Goal: Check status: Check status

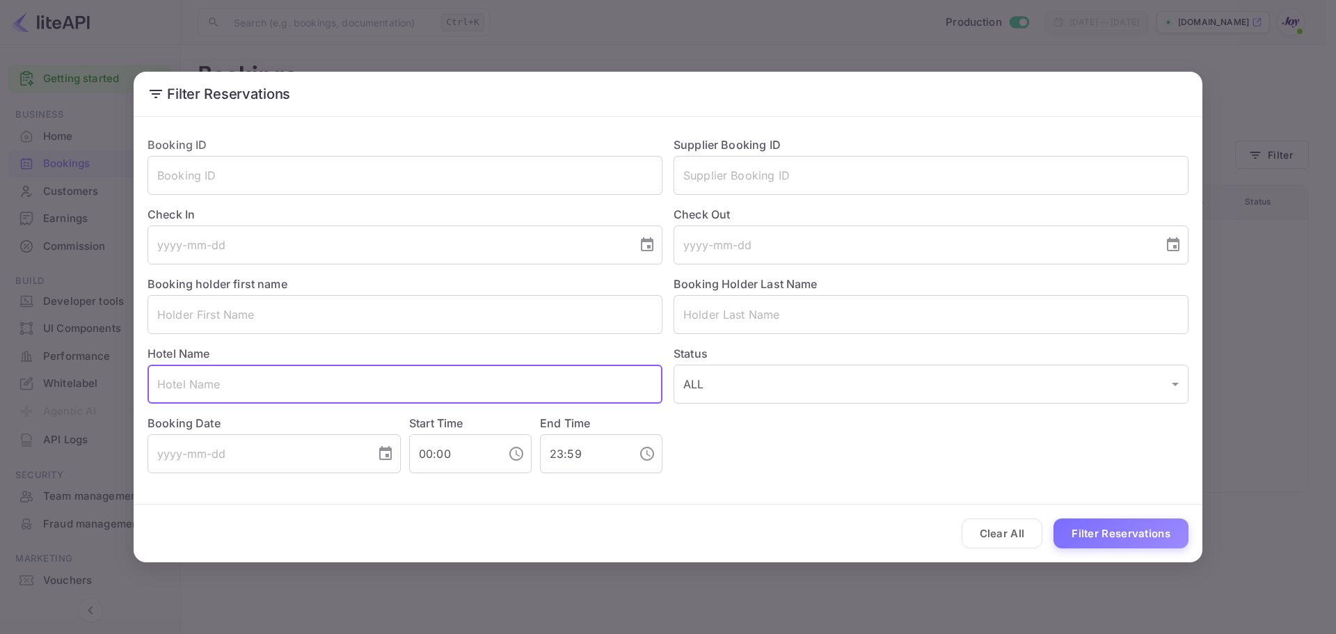
click at [212, 382] on input "text" at bounding box center [404, 383] width 515 height 39
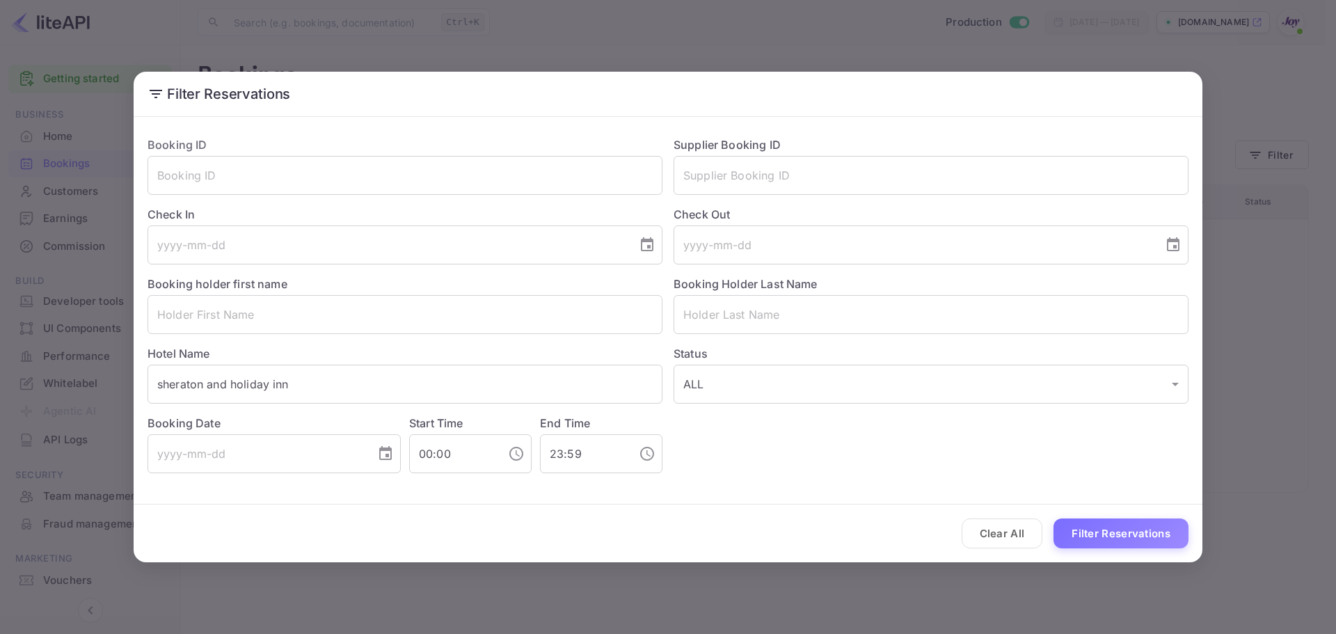
click at [775, 478] on div "Booking ID ​ Supplier Booking ID ​ Check In ​ Check Out ​ Booking holder first …" at bounding box center [668, 304] width 1068 height 364
click at [1082, 528] on button "Filter Reservations" at bounding box center [1120, 533] width 135 height 30
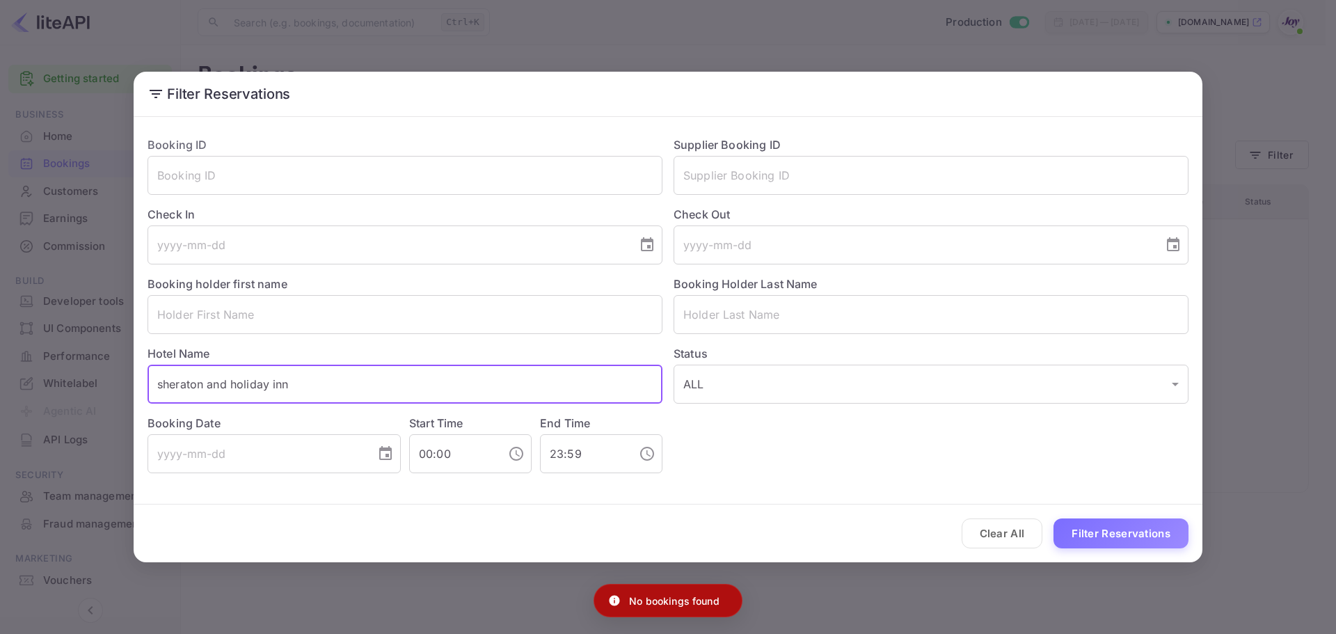
drag, startPoint x: 230, startPoint y: 385, endPoint x: 4, endPoint y: 387, distance: 226.1
click at [0, 390] on div "Filter Reservations Booking ID ​ Supplier Booking ID ​ Check In ​ Check Out ​ B…" at bounding box center [668, 317] width 1336 height 634
click at [365, 382] on input "sheraton and holiday inn" at bounding box center [404, 383] width 515 height 39
drag, startPoint x: 365, startPoint y: 382, endPoint x: 199, endPoint y: 383, distance: 166.2
click at [198, 383] on input "sheraton and holiday inn" at bounding box center [404, 383] width 515 height 39
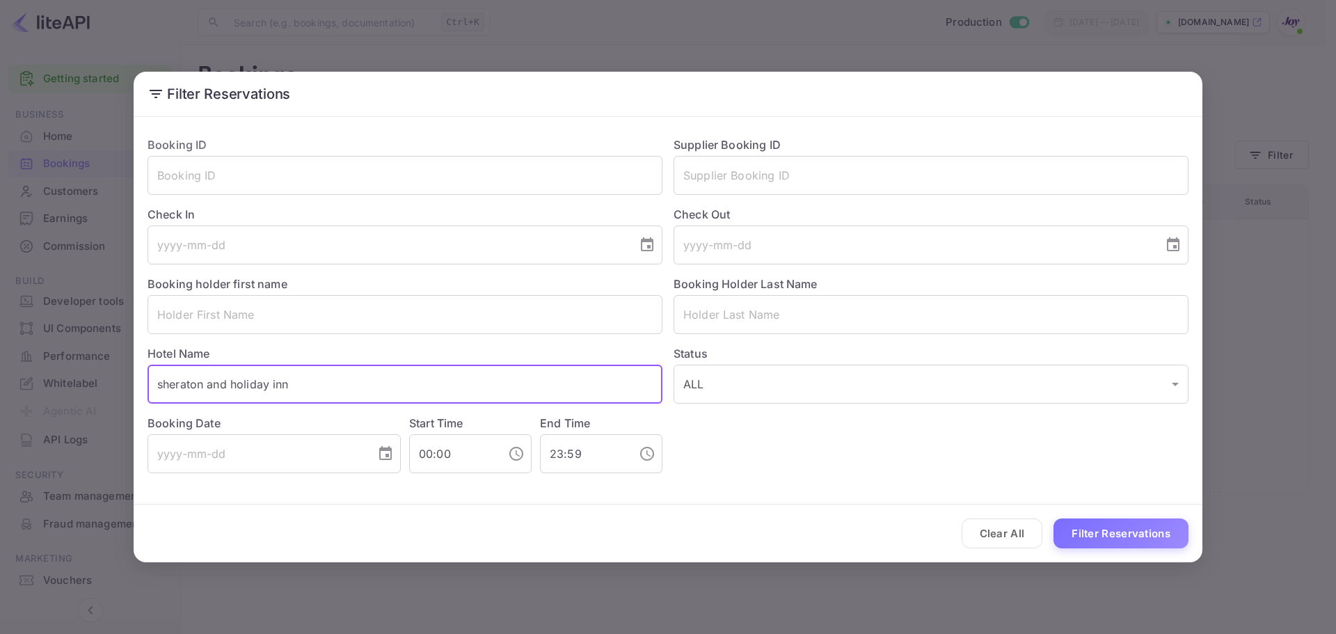
click at [207, 384] on input "sheraton and holiday inn" at bounding box center [404, 383] width 515 height 39
click at [204, 385] on input "sheraton and holiday inn" at bounding box center [404, 383] width 515 height 39
drag, startPoint x: 205, startPoint y: 385, endPoint x: 454, endPoint y: 385, distance: 249.0
click at [456, 388] on input "sheraton and holiday inn" at bounding box center [404, 383] width 515 height 39
type input "sheraton"
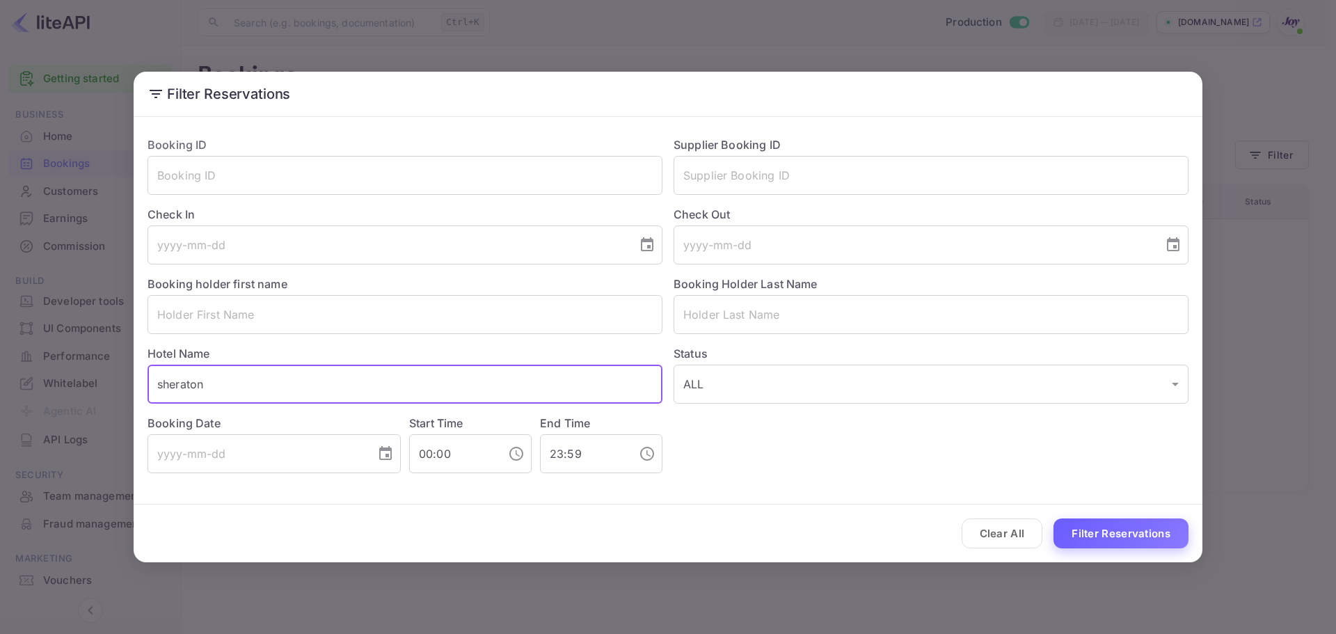
click at [1169, 537] on button "Filter Reservations" at bounding box center [1120, 533] width 135 height 30
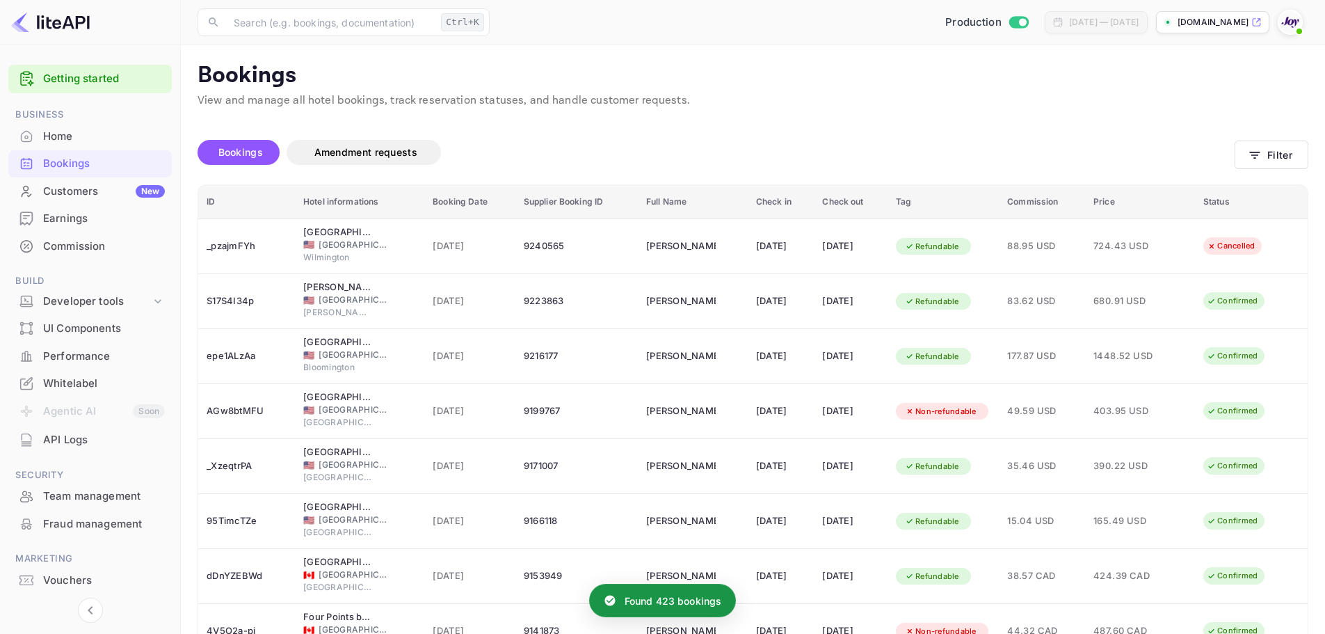
click at [829, 147] on div "Bookings Amendment requests" at bounding box center [716, 152] width 1037 height 25
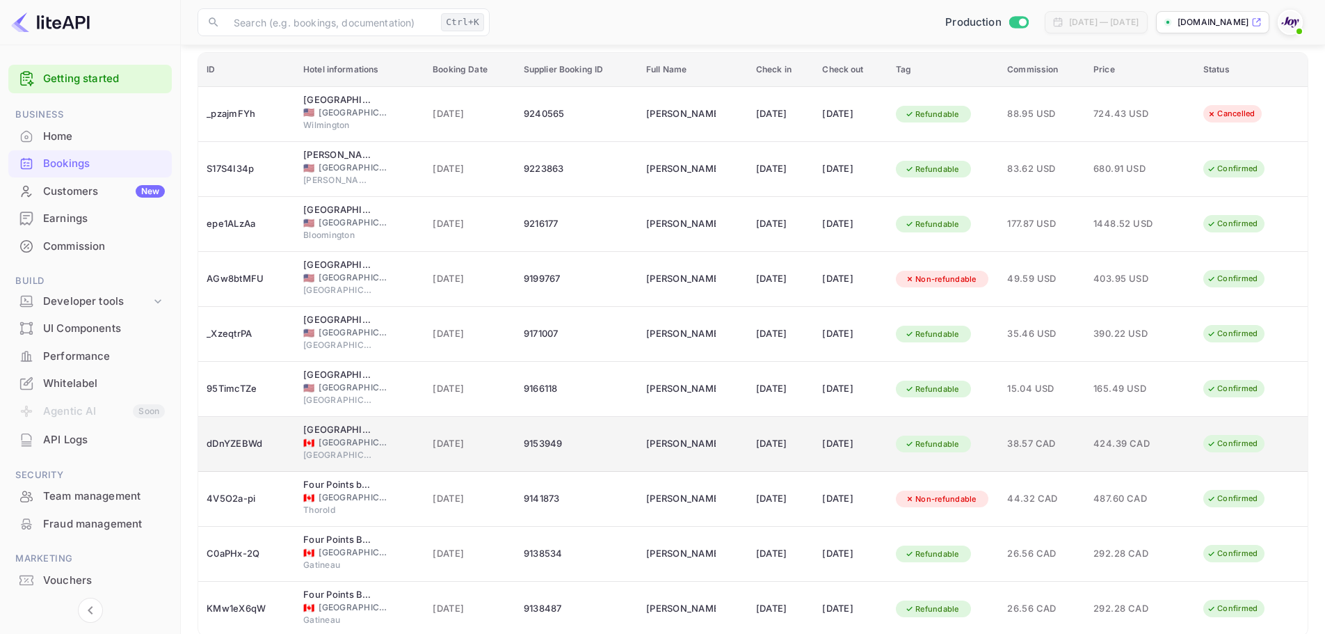
scroll to position [193, 0]
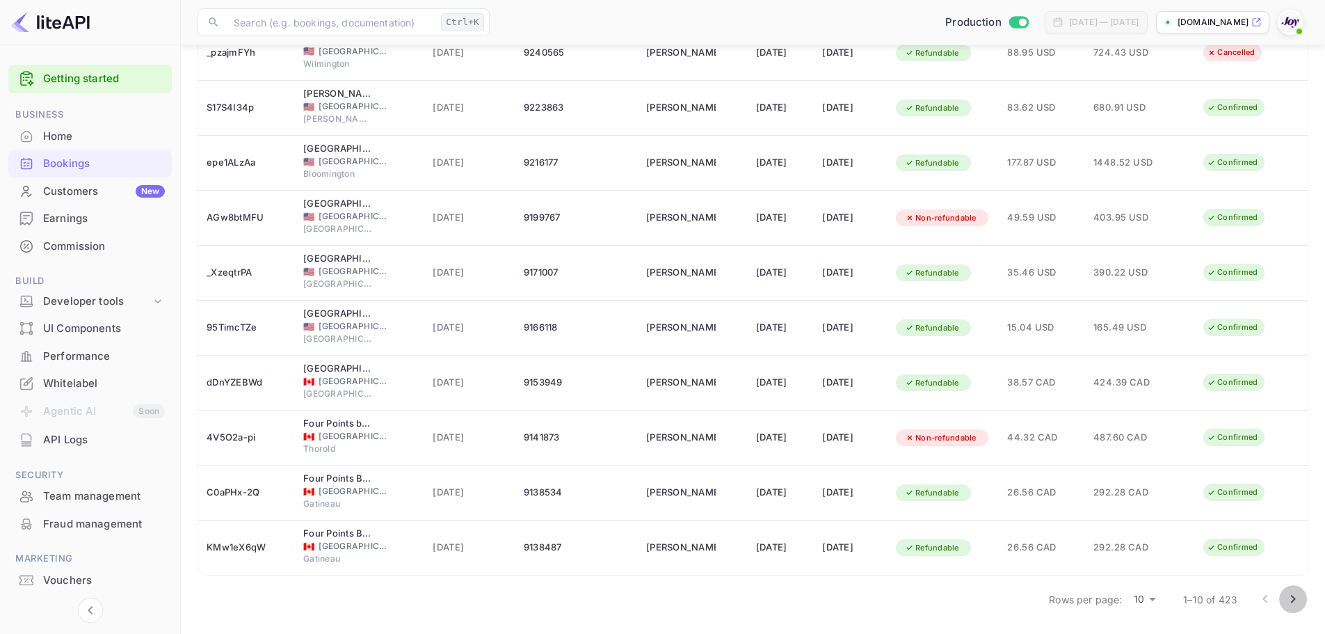
click at [1292, 600] on icon "Go to next page" at bounding box center [1293, 599] width 17 height 17
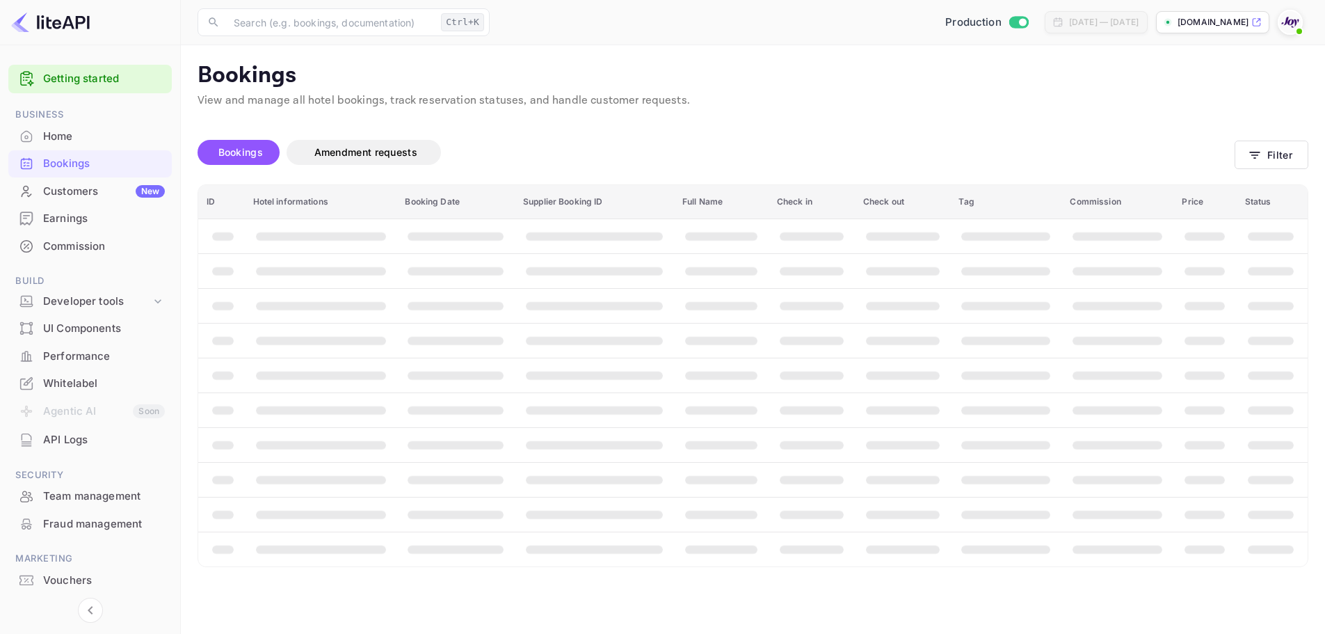
scroll to position [0, 0]
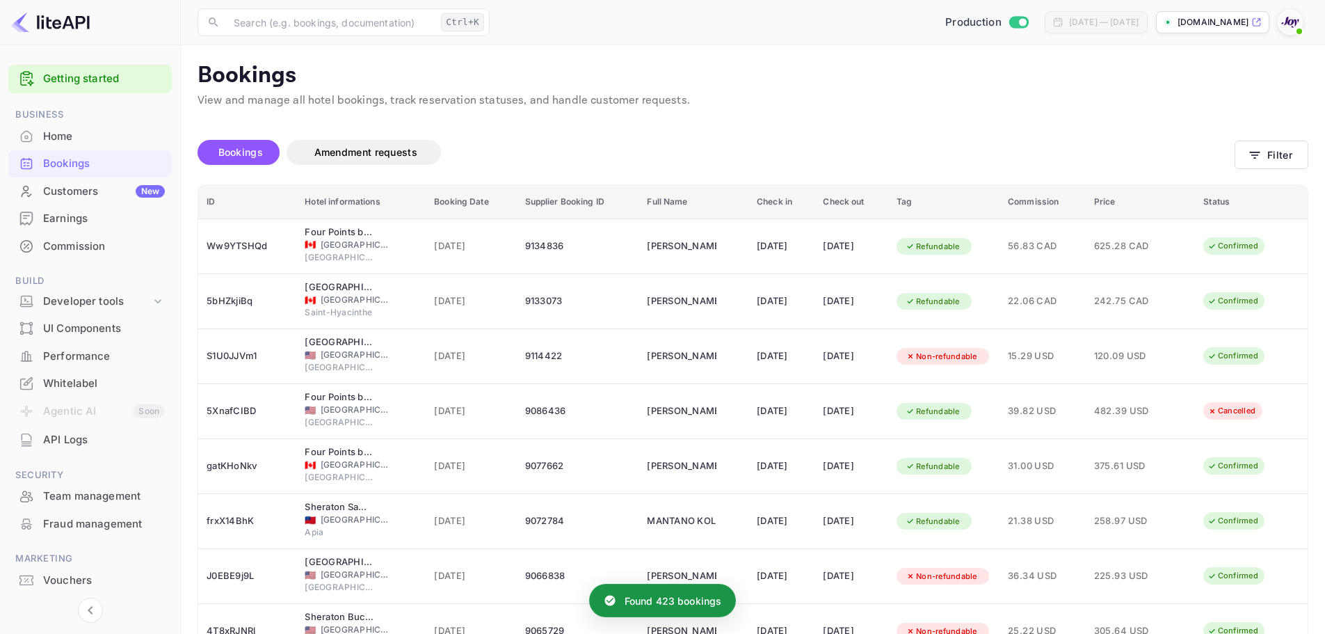
click at [782, 152] on div "Bookings Amendment requests" at bounding box center [716, 152] width 1037 height 25
click at [1265, 154] on button "Filter" at bounding box center [1272, 155] width 74 height 29
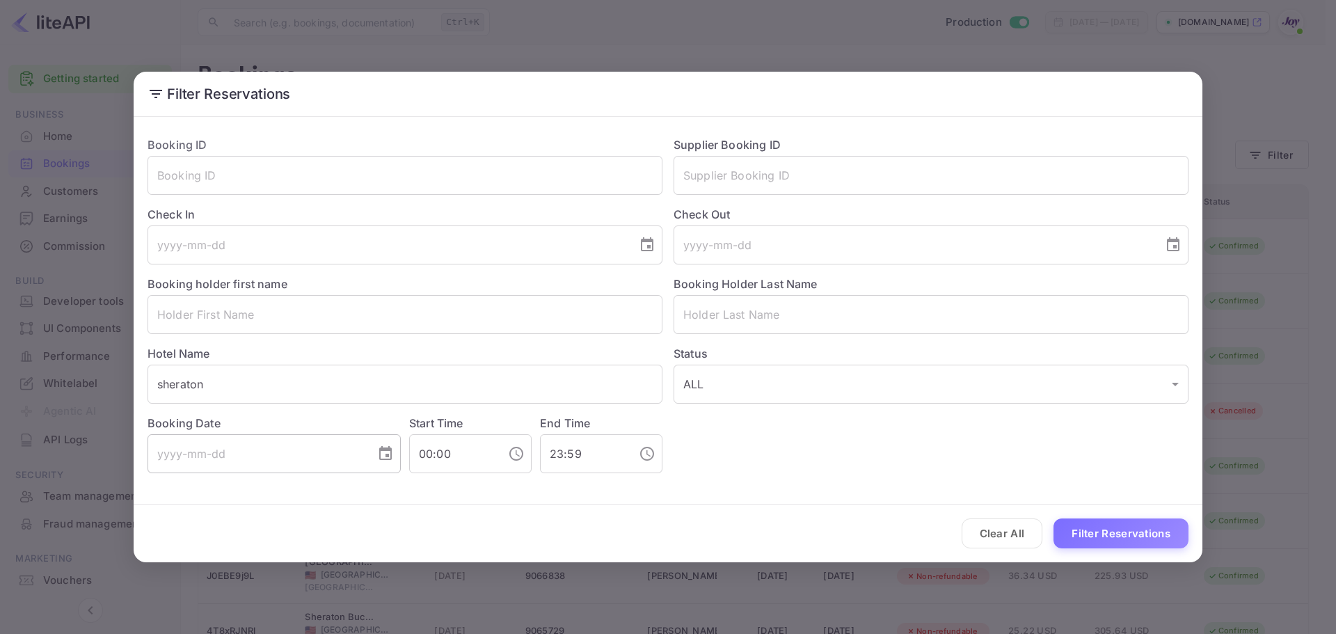
click at [362, 448] on input "tel" at bounding box center [256, 453] width 218 height 39
click at [383, 453] on icon "Choose date" at bounding box center [385, 453] width 17 height 17
click at [657, 240] on button "Choose date" at bounding box center [647, 245] width 28 height 28
click at [453, 425] on button "26" at bounding box center [443, 422] width 25 height 25
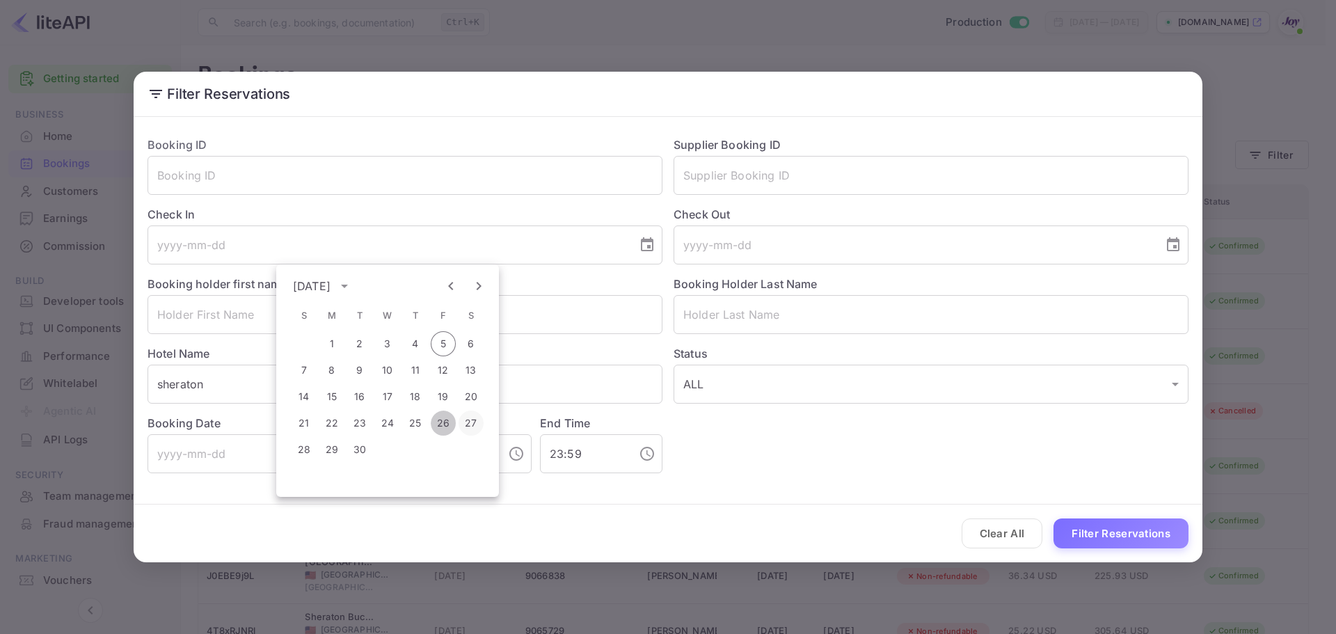
type input "[DATE]"
click at [1171, 246] on icon "Choose date" at bounding box center [1172, 245] width 17 height 17
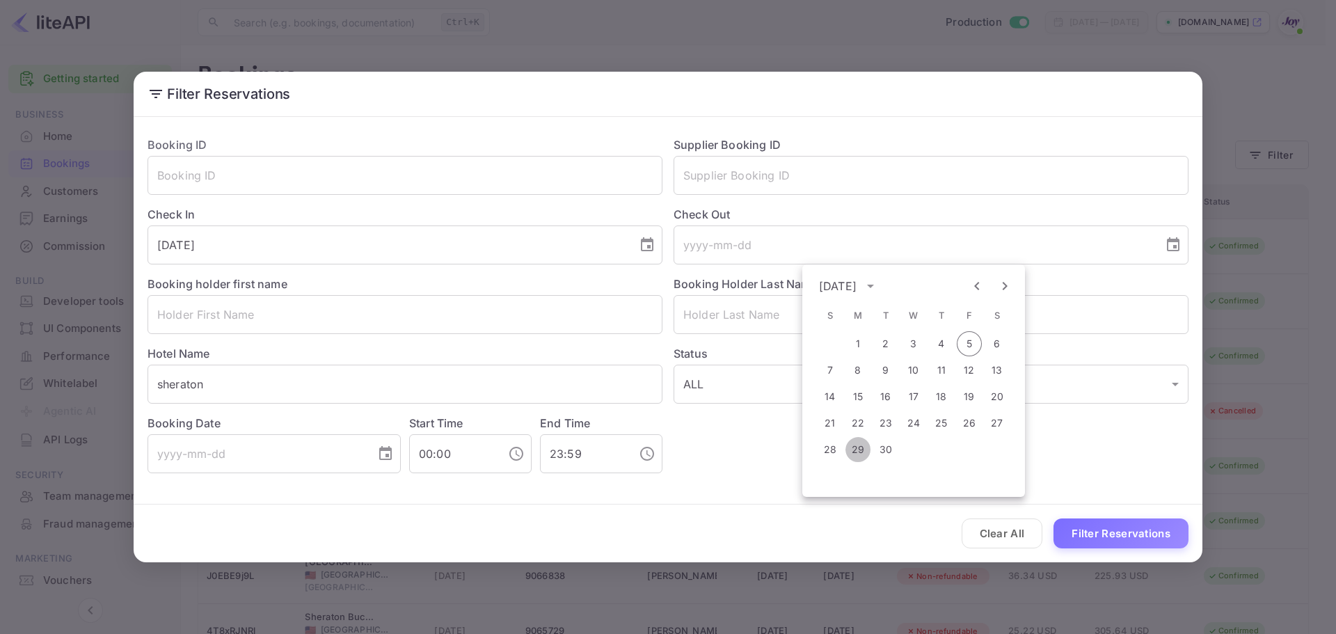
click at [858, 451] on button "29" at bounding box center [857, 449] width 25 height 25
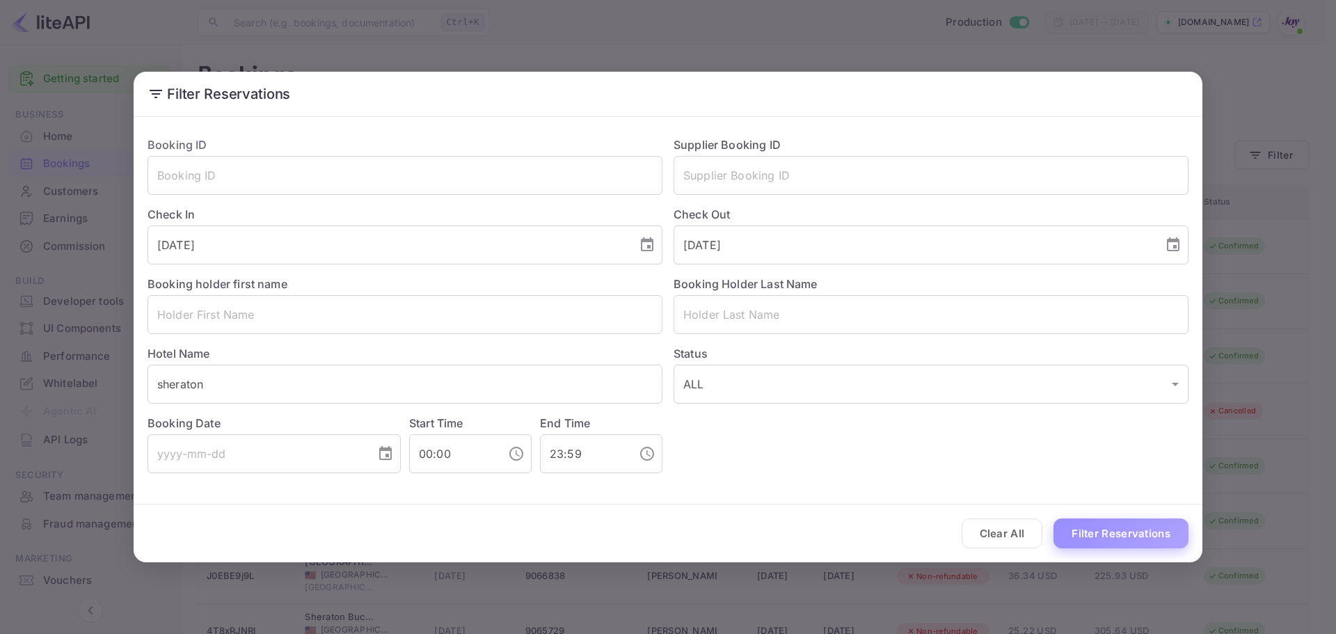
click at [1109, 529] on button "Filter Reservations" at bounding box center [1120, 533] width 135 height 30
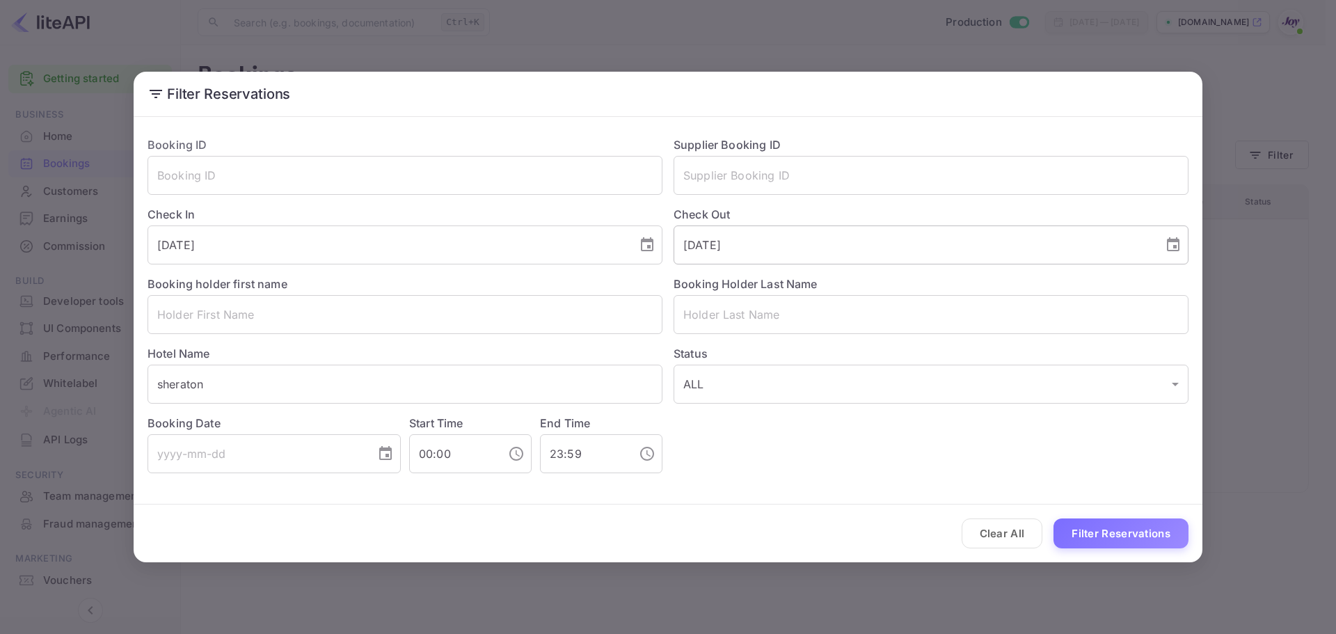
click at [1168, 246] on icon "Choose date, selected date is Sep 29, 2025" at bounding box center [1173, 244] width 13 height 14
click at [830, 451] on button "28" at bounding box center [829, 449] width 25 height 25
type input "[DATE]"
click at [1135, 539] on button "Filter Reservations" at bounding box center [1120, 533] width 135 height 30
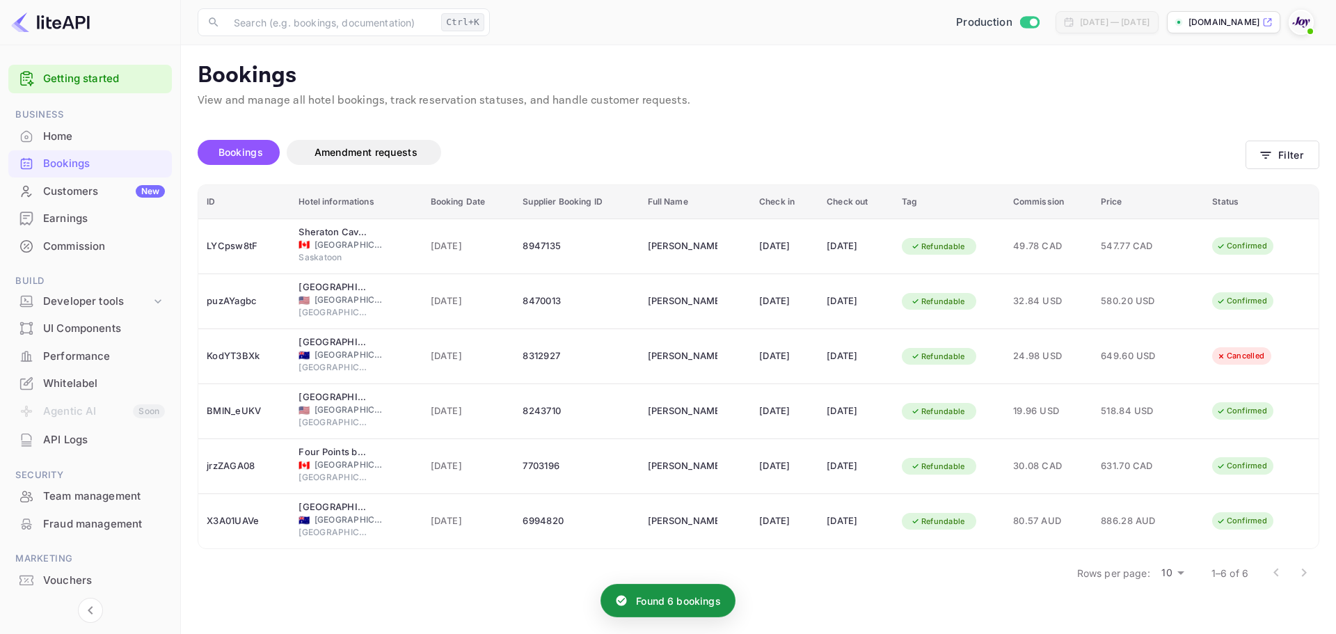
click at [836, 575] on div "Rows per page: 10 10 1–6 of 6" at bounding box center [758, 572] width 1121 height 36
click at [1303, 574] on div at bounding box center [1290, 573] width 56 height 28
click at [1302, 572] on div at bounding box center [1290, 573] width 56 height 28
click at [1273, 574] on div at bounding box center [1290, 573] width 56 height 28
click at [1267, 572] on div at bounding box center [1290, 573] width 56 height 28
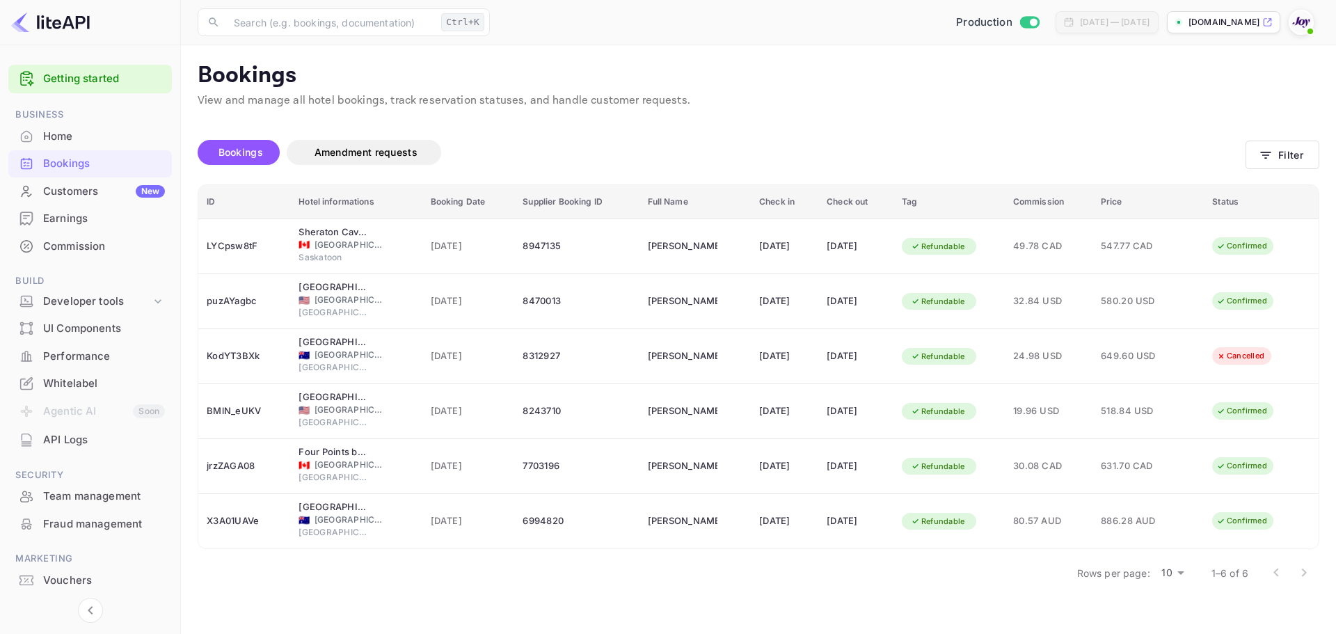
drag, startPoint x: 1268, startPoint y: 571, endPoint x: 1240, endPoint y: 573, distance: 27.9
click at [1268, 570] on div at bounding box center [1290, 573] width 56 height 28
click at [920, 571] on div "Rows per page: 10 10 1–6 of 6" at bounding box center [758, 572] width 1121 height 36
click at [1281, 147] on button "Filter" at bounding box center [1282, 155] width 74 height 29
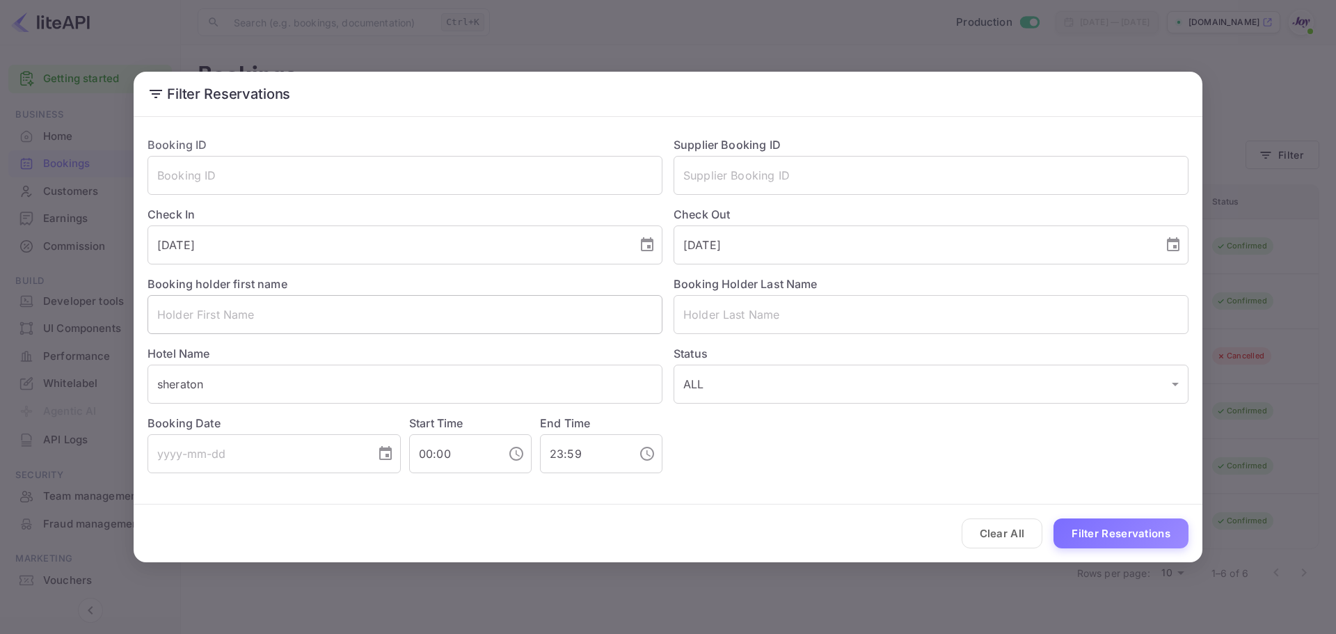
click at [286, 319] on input "text" at bounding box center [404, 314] width 515 height 39
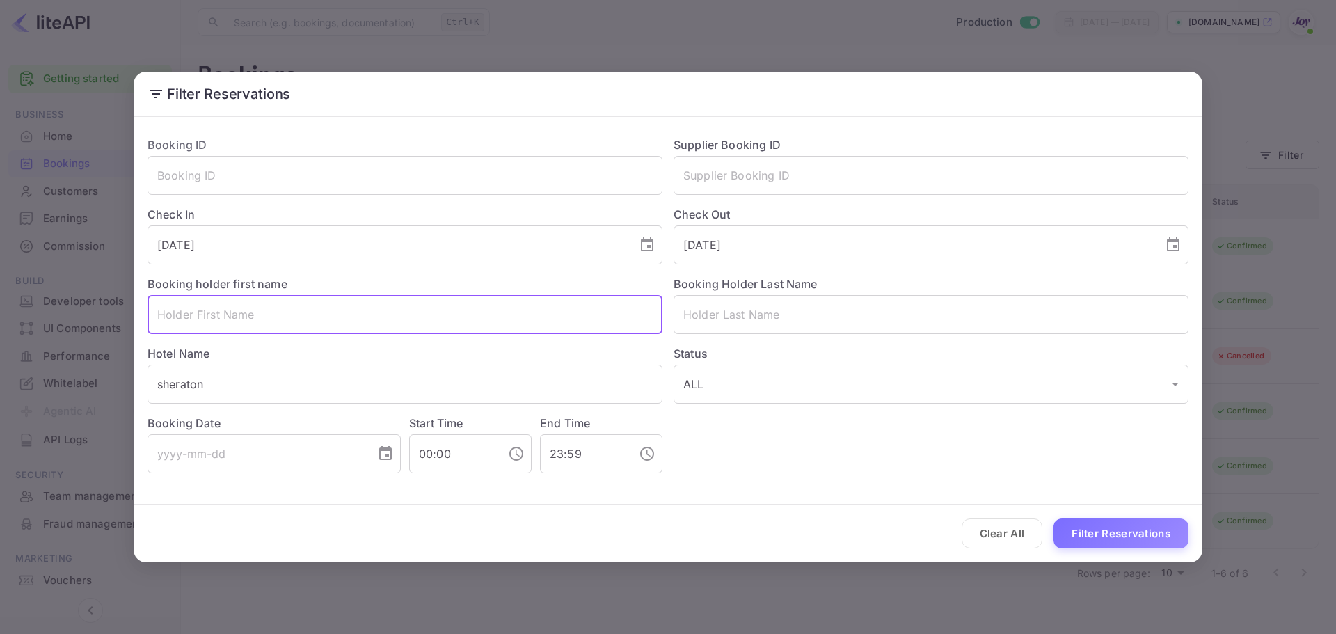
paste input "sheraton and holiday inn"
type input "sheraton and holiday inn"
click at [246, 382] on input "sheraton" at bounding box center [404, 383] width 515 height 39
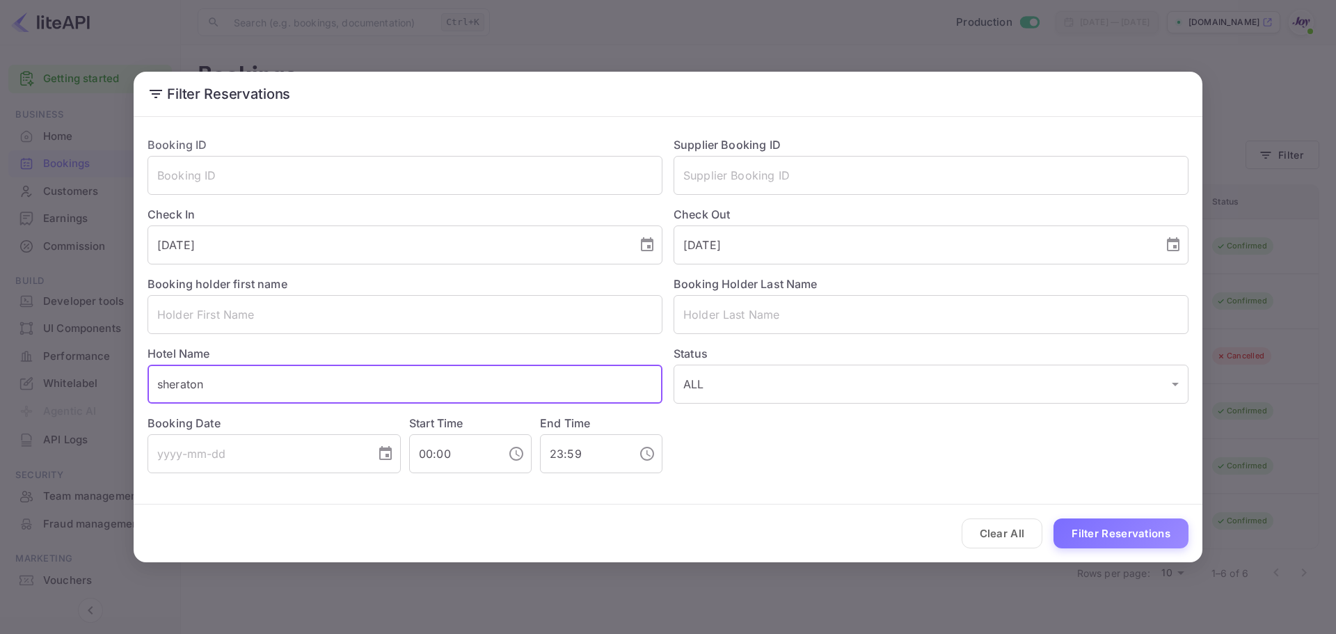
paste input "and holiday inn"
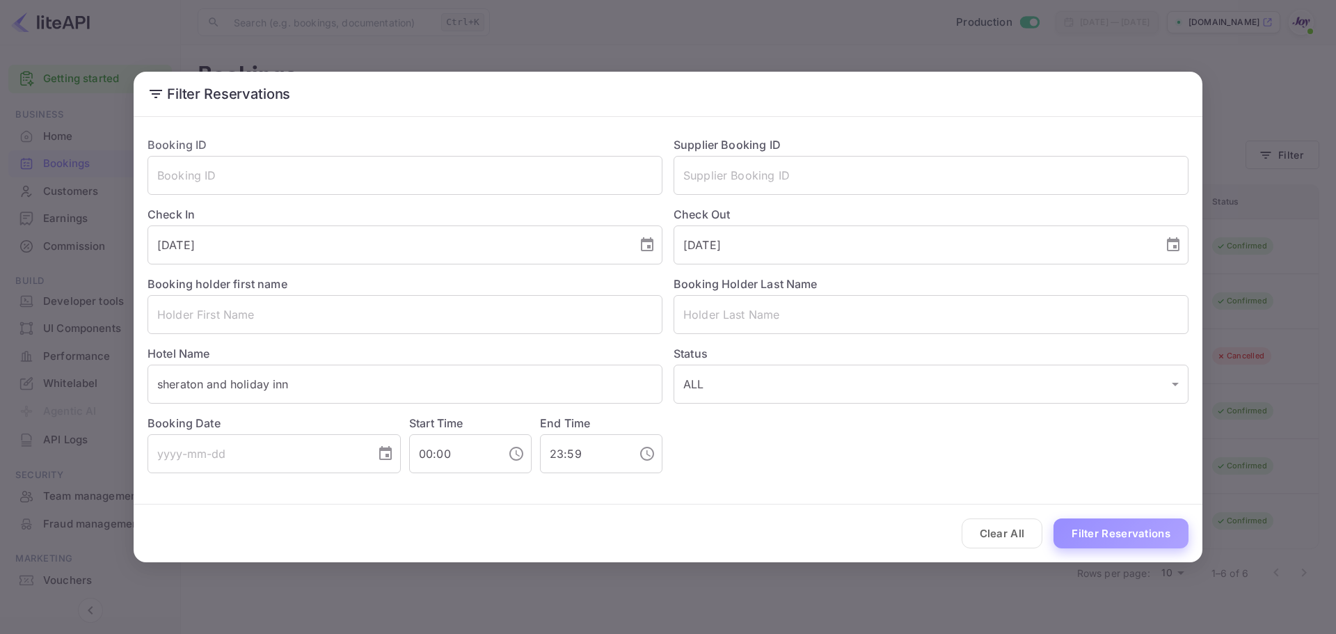
click at [1153, 531] on button "Filter Reservations" at bounding box center [1120, 533] width 135 height 30
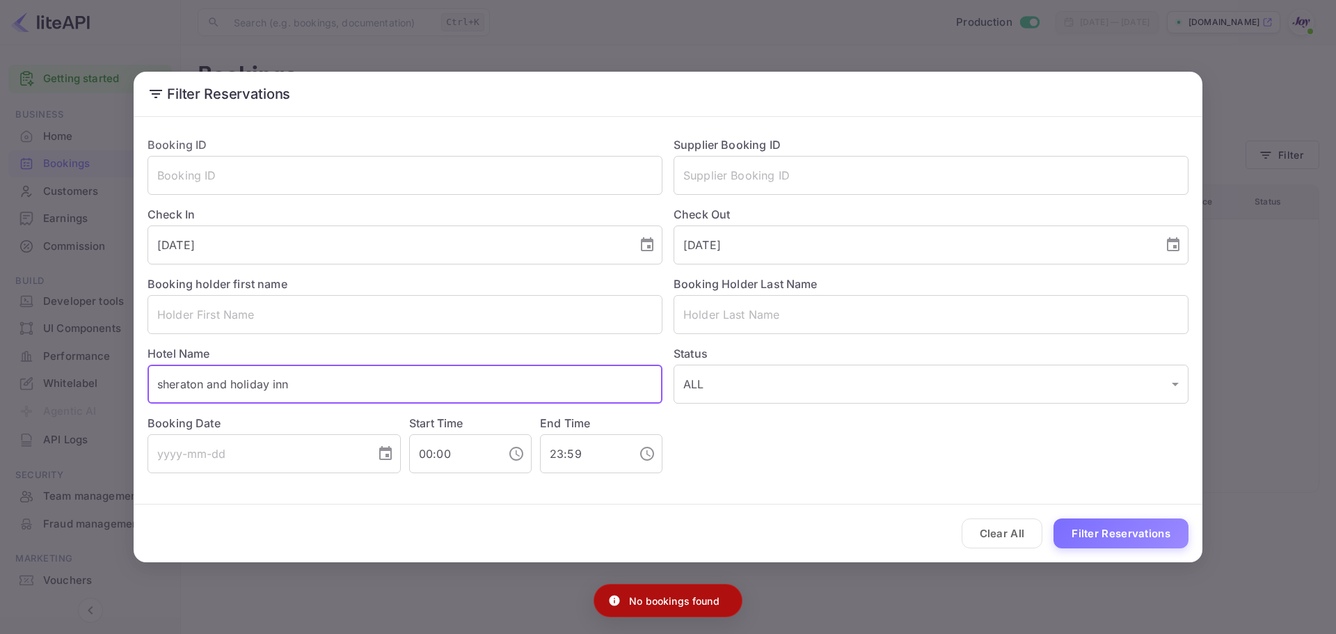
drag, startPoint x: 231, startPoint y: 380, endPoint x: 0, endPoint y: 406, distance: 232.4
click at [0, 410] on div "Filter Reservations Booking ID ​ Supplier Booking ID ​ Check In [DATE] ​ Check …" at bounding box center [668, 317] width 1336 height 634
type input "holiday inn"
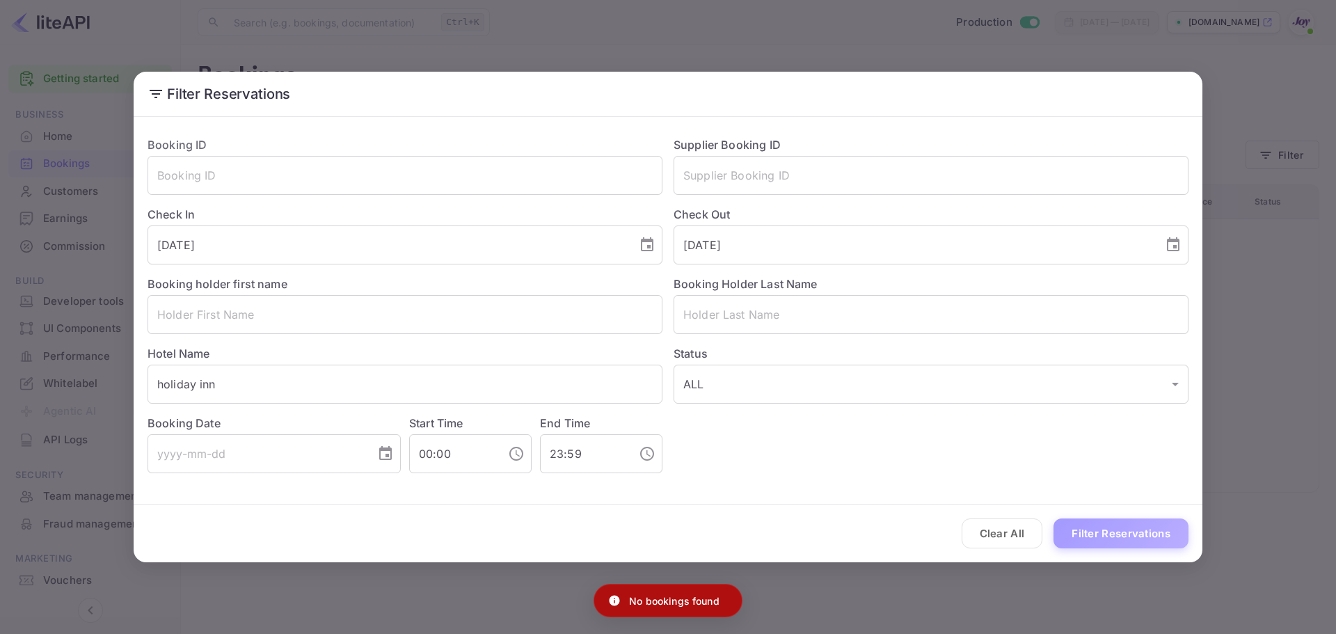
drag, startPoint x: 1077, startPoint y: 529, endPoint x: 1065, endPoint y: 527, distance: 12.8
click at [1075, 529] on button "Filter Reservations" at bounding box center [1120, 533] width 135 height 30
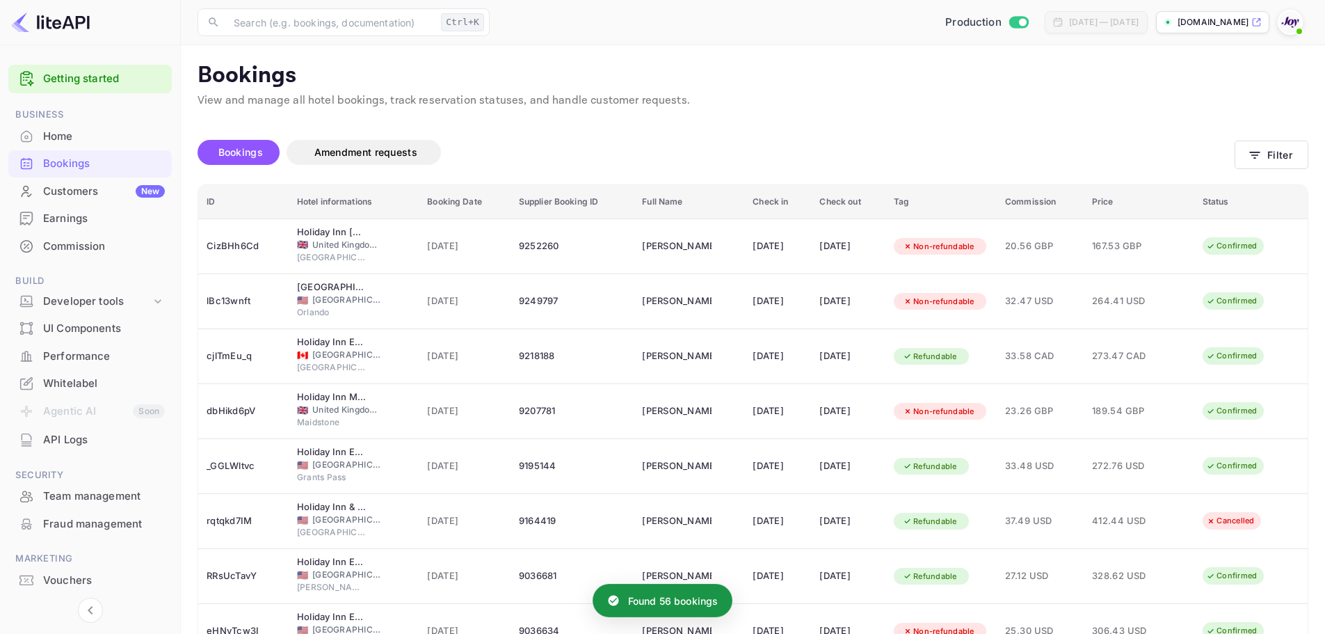
click at [945, 138] on div "Bookings Amendment requests" at bounding box center [716, 155] width 1037 height 58
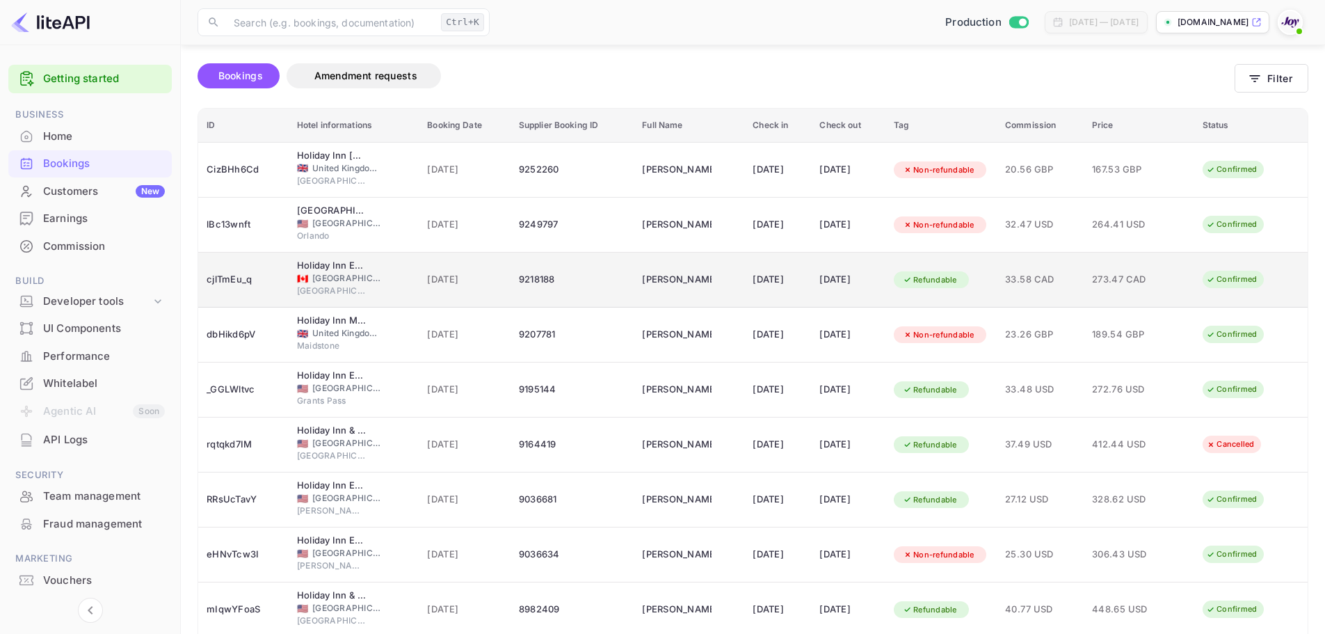
scroll to position [193, 0]
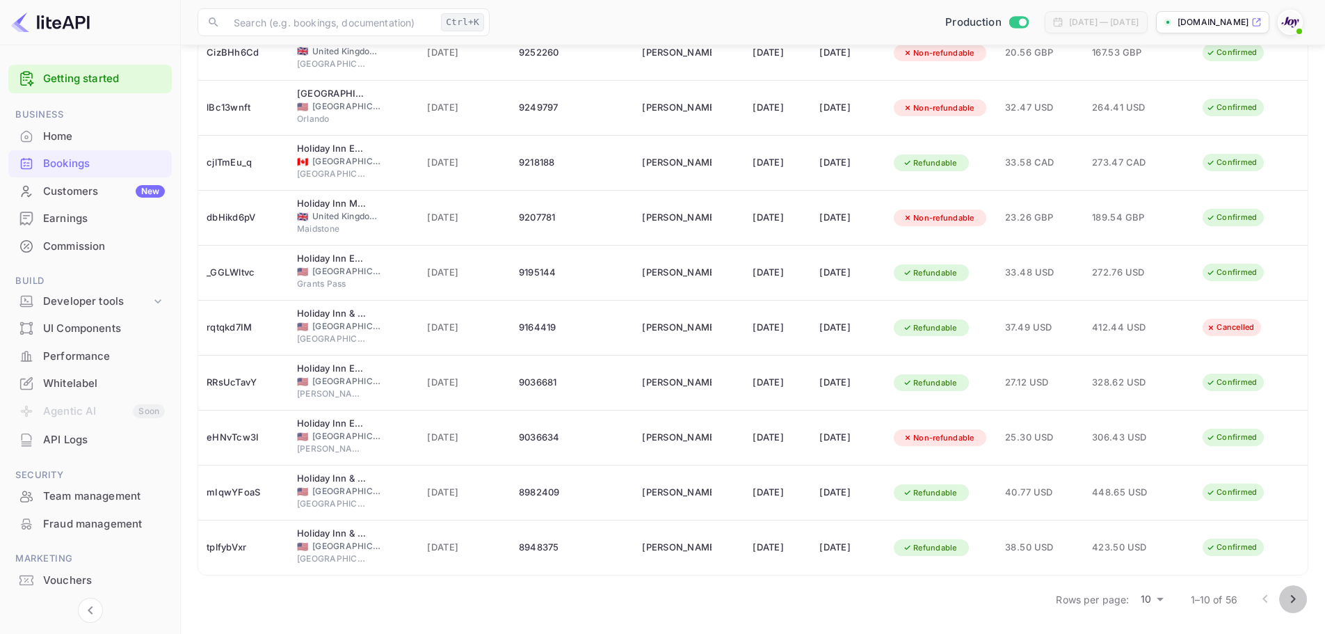
click at [1294, 595] on icon "Go to next page" at bounding box center [1293, 599] width 17 height 17
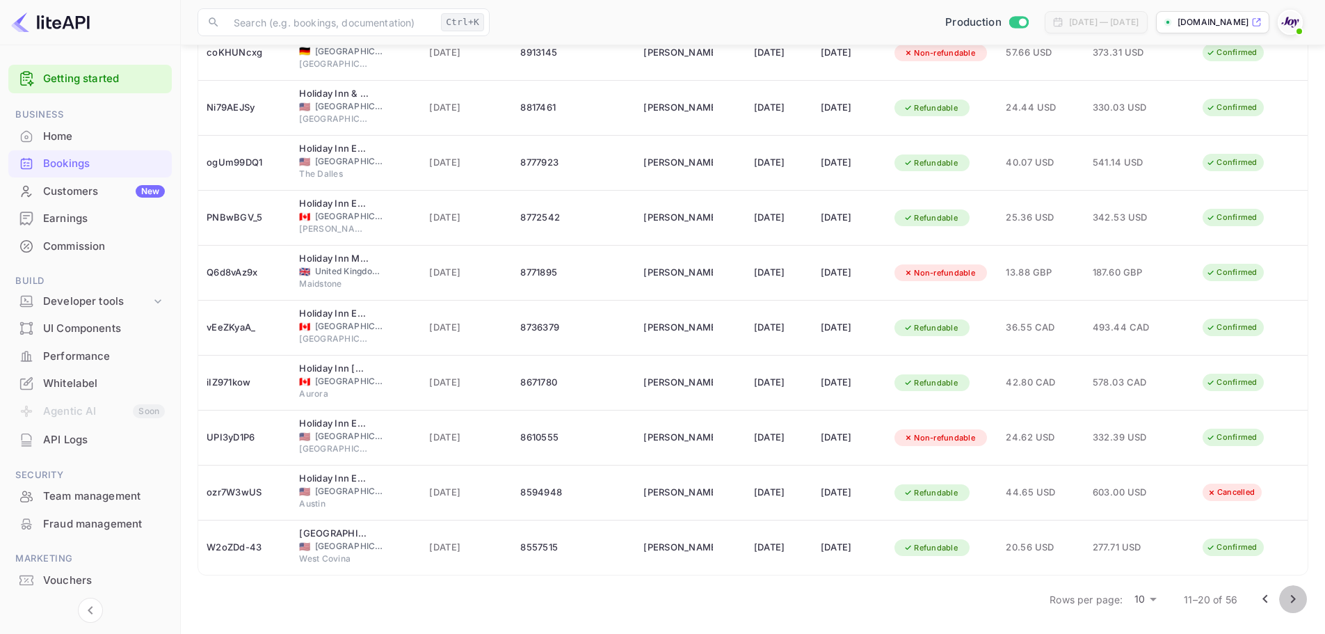
click at [1292, 594] on icon "Go to next page" at bounding box center [1293, 599] width 17 height 17
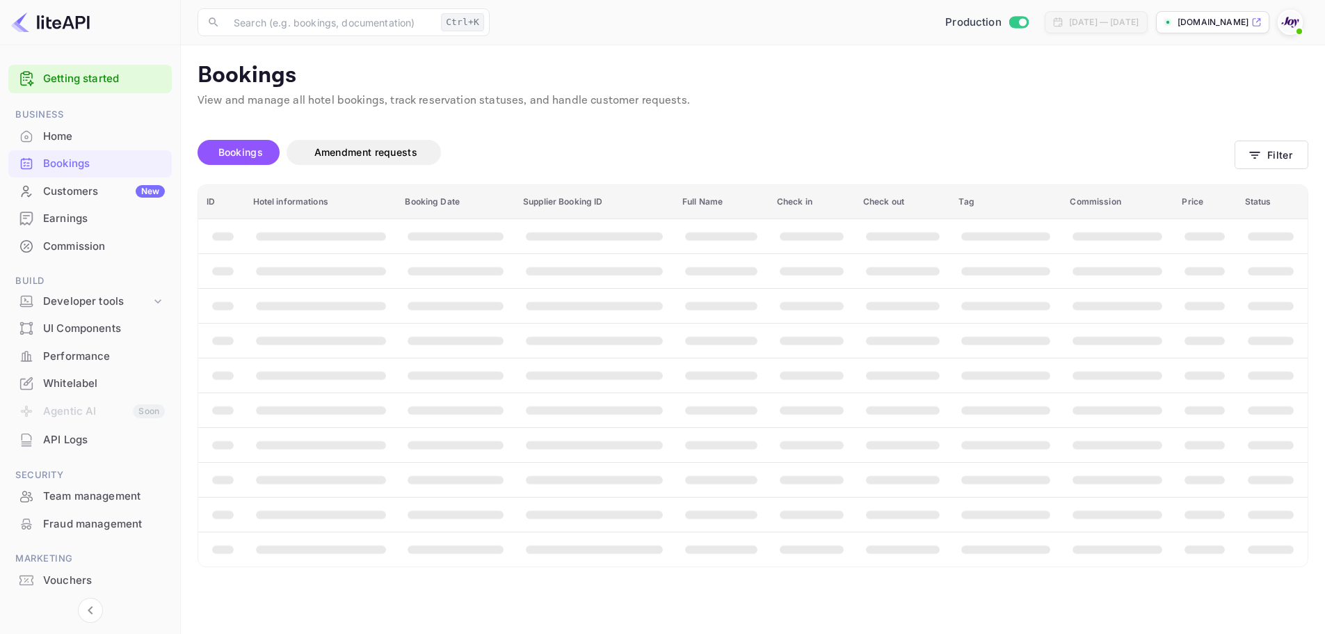
scroll to position [0, 0]
click at [919, 589] on main "Bookings View and manage all hotel bookings, track reservation statuses, and ha…" at bounding box center [758, 339] width 1155 height 588
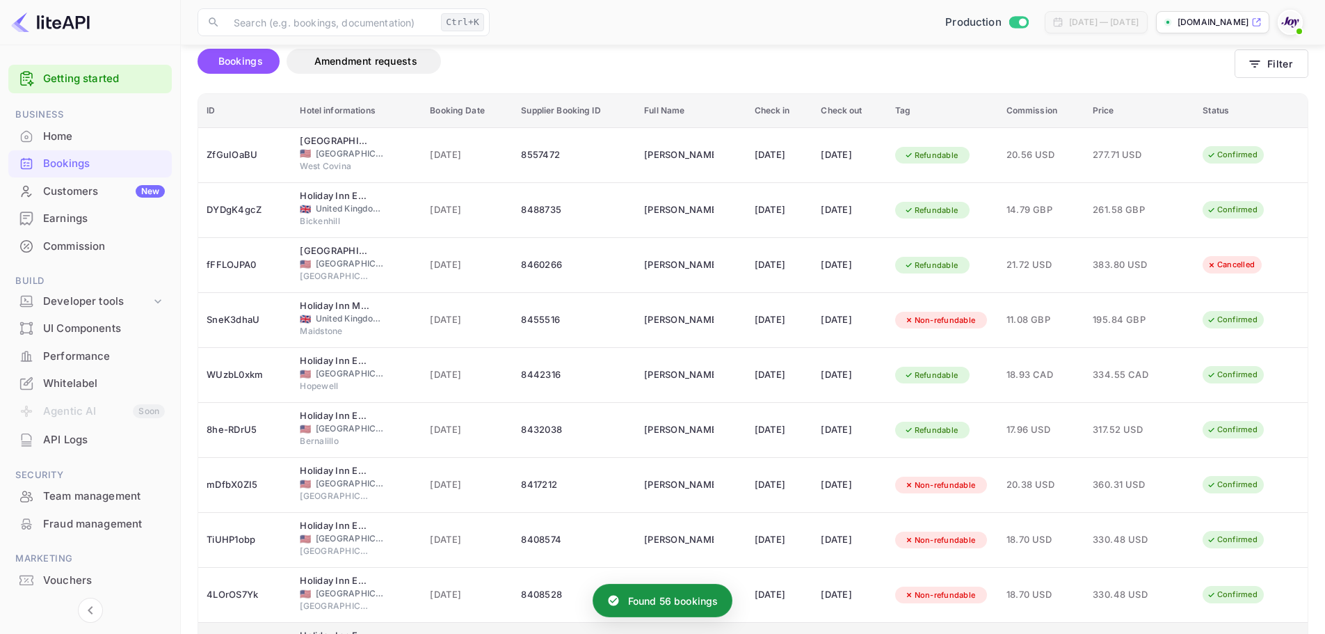
scroll to position [193, 0]
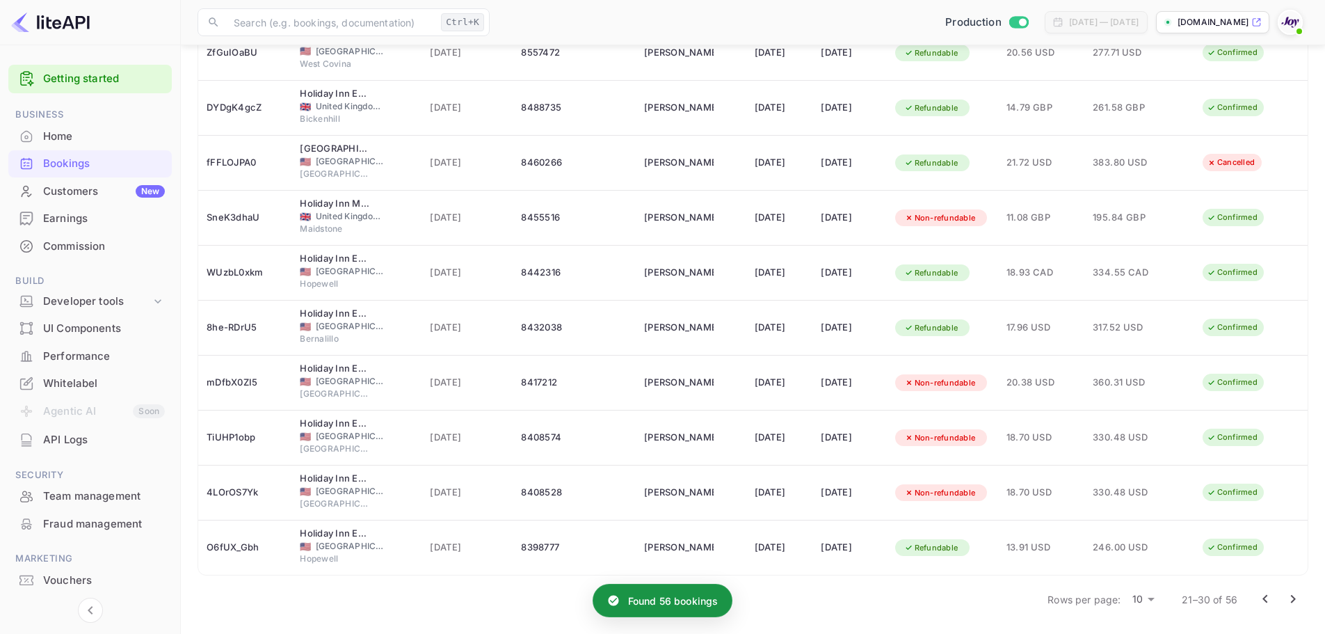
click at [1290, 596] on icon "Go to next page" at bounding box center [1293, 599] width 17 height 17
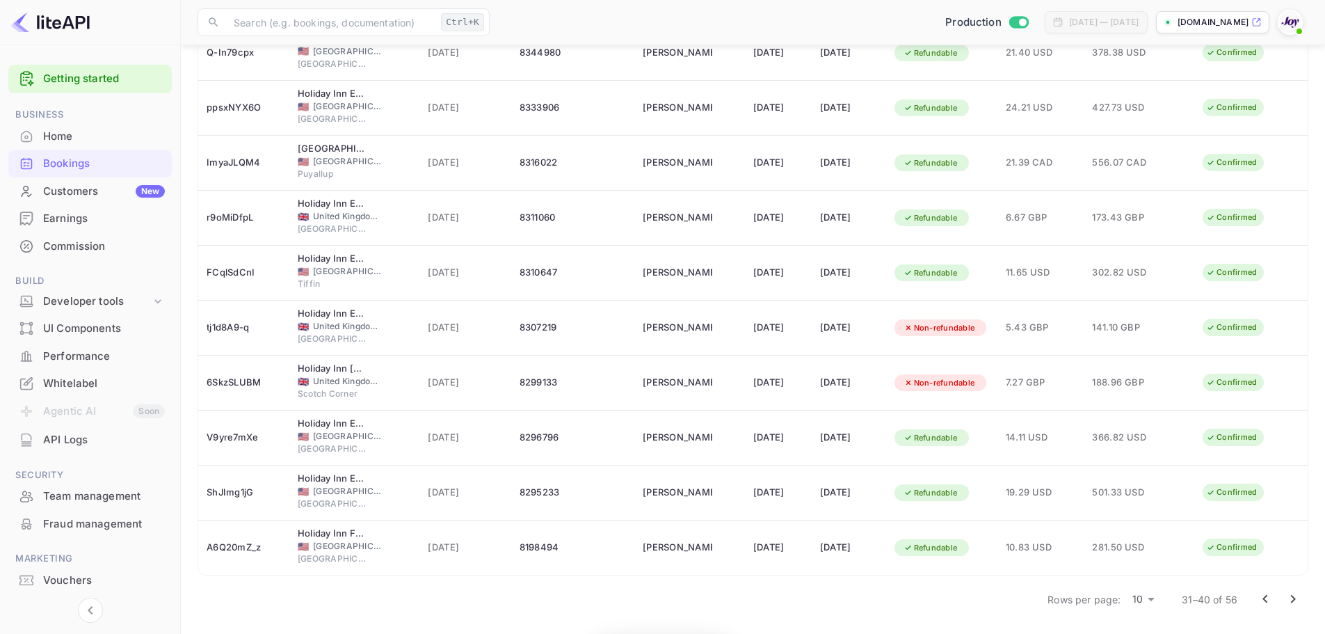
click at [1290, 600] on icon "Go to next page" at bounding box center [1293, 599] width 17 height 17
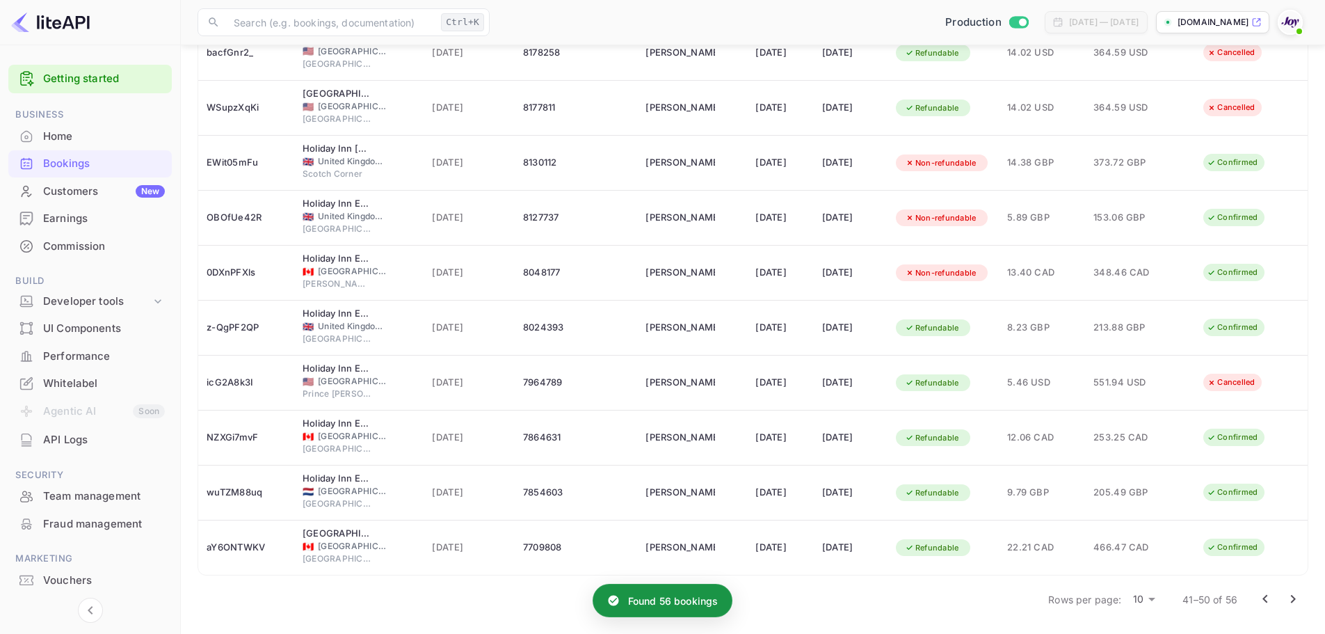
click at [832, 603] on div "Rows per page: 10 10 41–50 of 56" at bounding box center [753, 599] width 1111 height 36
click at [1285, 597] on icon "Go to next page" at bounding box center [1293, 599] width 17 height 17
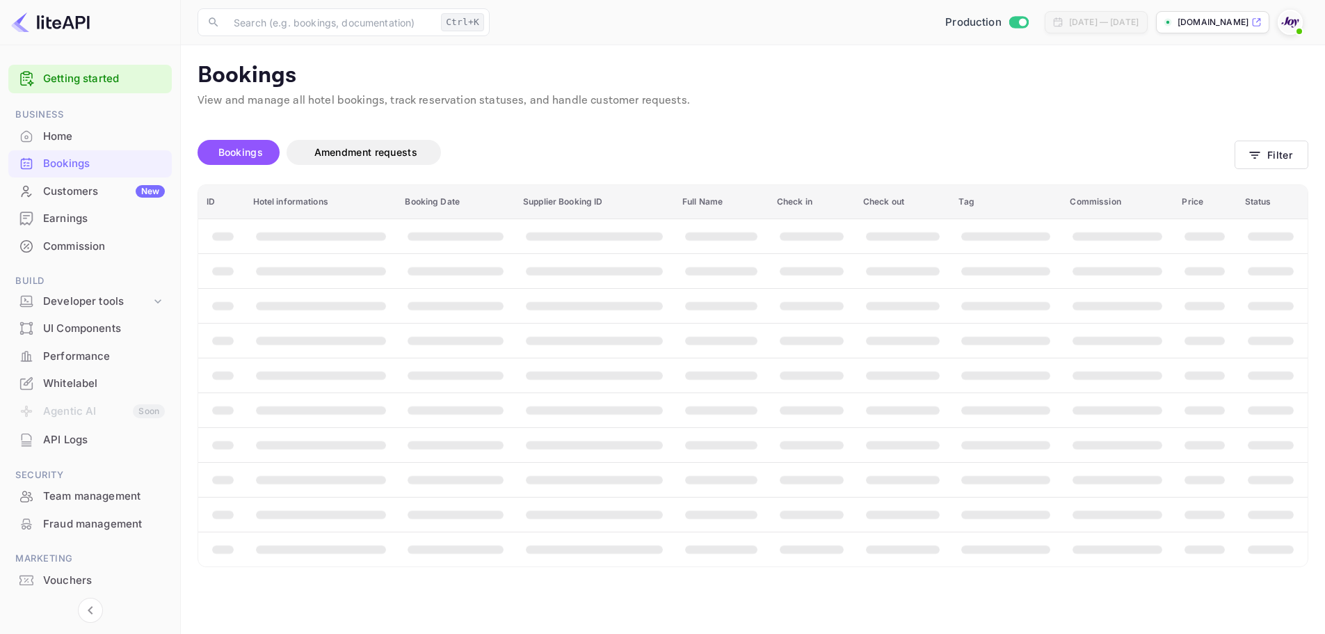
scroll to position [0, 0]
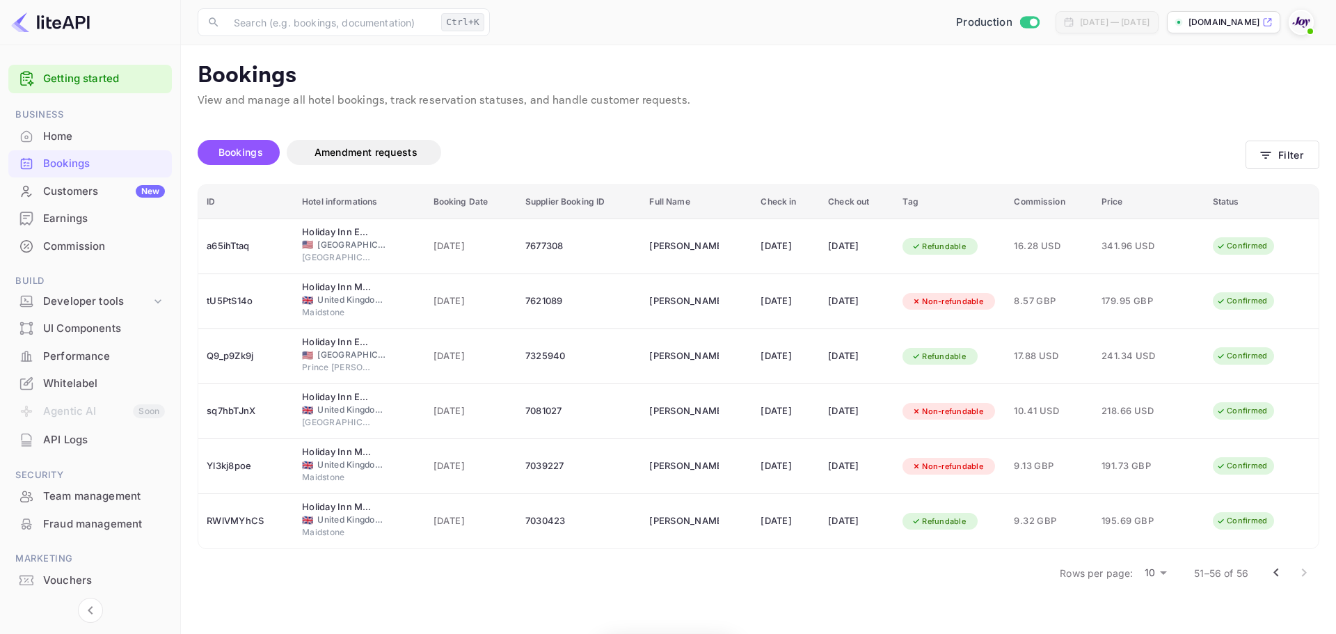
click at [885, 577] on div "Rows per page: 10 10 51–56 of 56" at bounding box center [758, 572] width 1121 height 36
click at [1304, 571] on div at bounding box center [1290, 573] width 56 height 28
click at [1029, 587] on div "Rows per page: 10 10 51–56 of 56" at bounding box center [758, 572] width 1121 height 36
click at [792, 141] on div "Bookings Amendment requests" at bounding box center [722, 152] width 1048 height 25
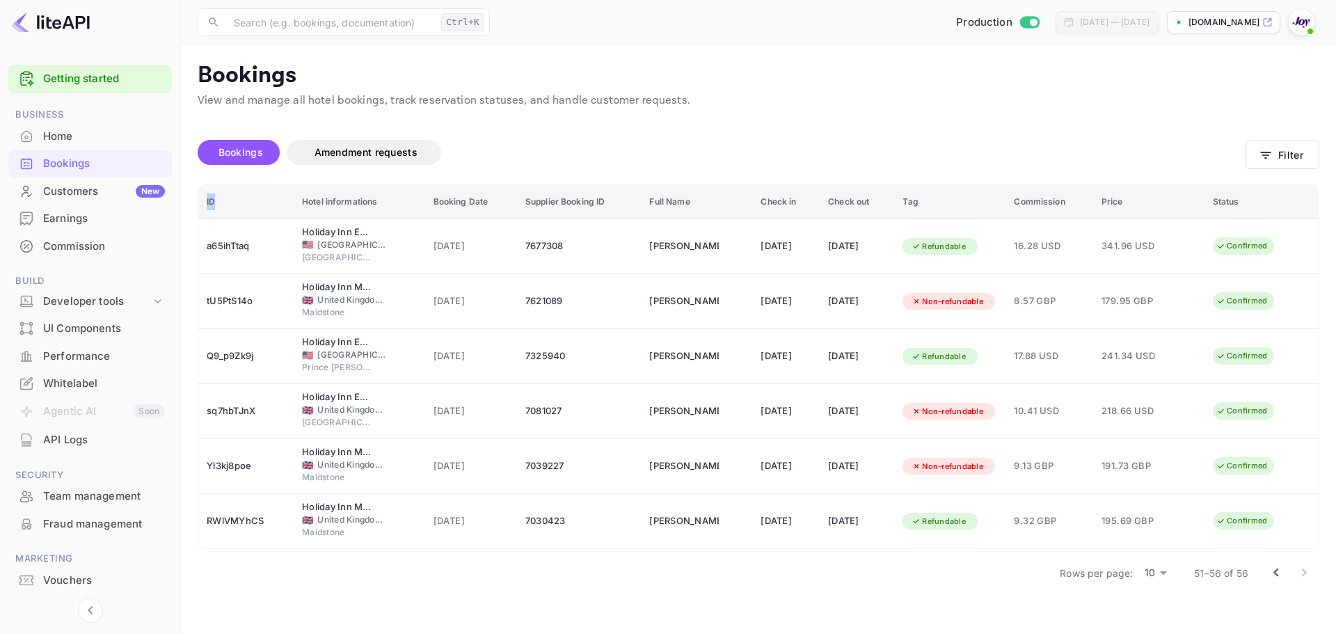
click at [794, 141] on div "Bookings Amendment requests" at bounding box center [722, 152] width 1048 height 25
click at [1292, 150] on button "Filter" at bounding box center [1282, 155] width 74 height 29
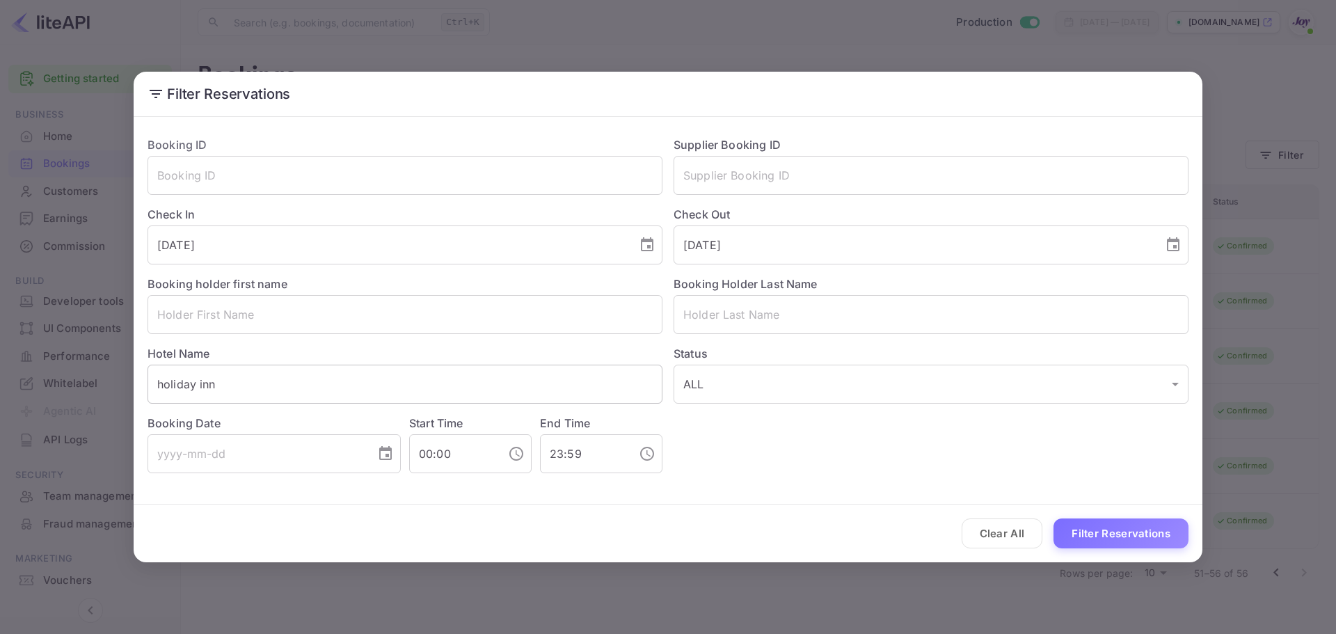
click at [257, 382] on input "holiday inn" at bounding box center [404, 383] width 515 height 39
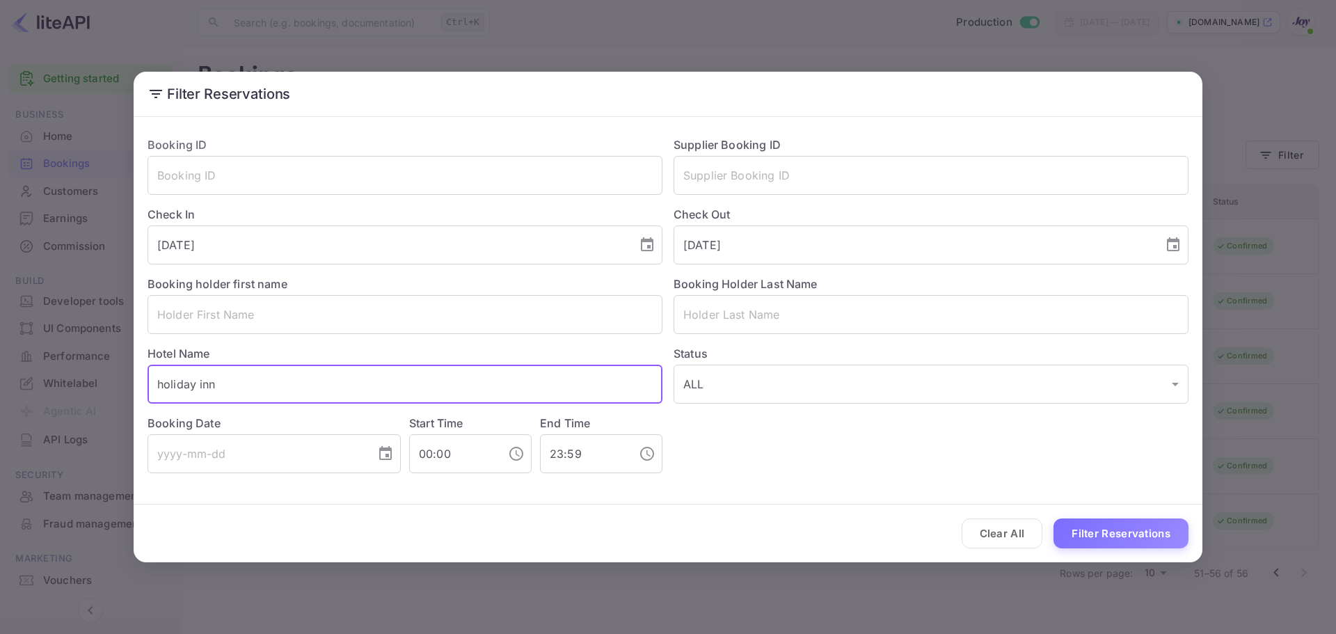
click at [257, 382] on input "holiday inn" at bounding box center [404, 383] width 515 height 39
click at [1061, 534] on button "Filter Reservations" at bounding box center [1120, 533] width 135 height 30
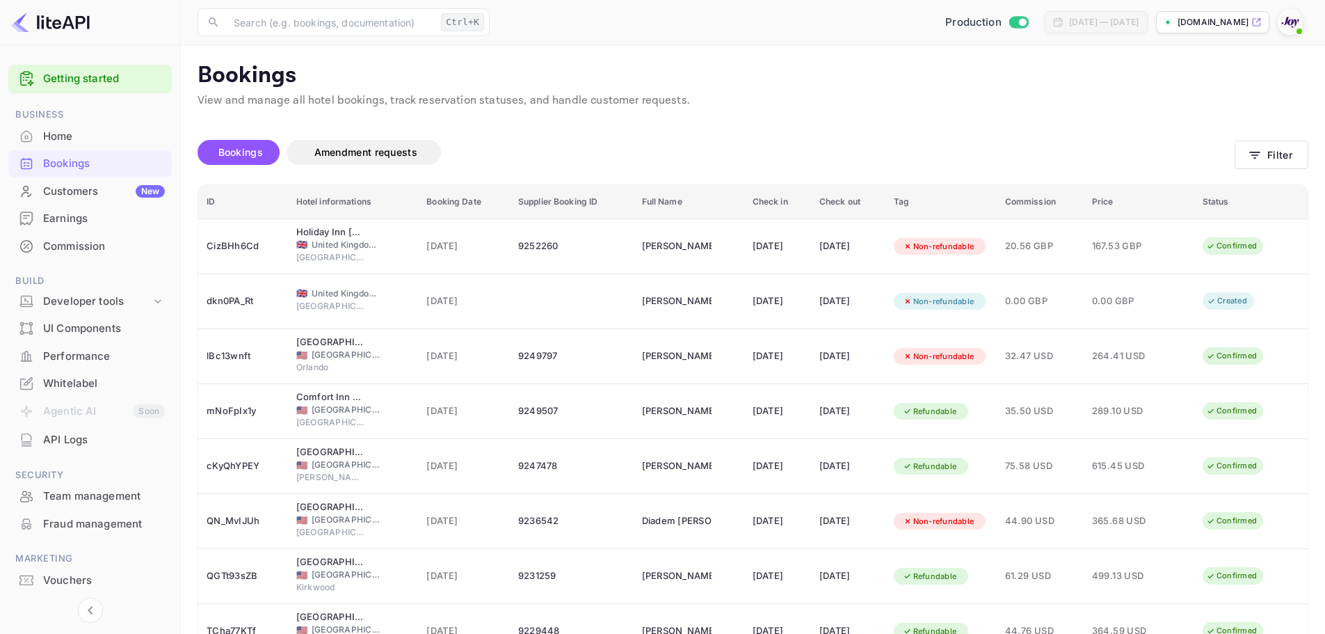
click at [896, 113] on div "Found 665 bookings Bookings Amendment requests Filter ID Hotel informations Boo…" at bounding box center [745, 460] width 1128 height 702
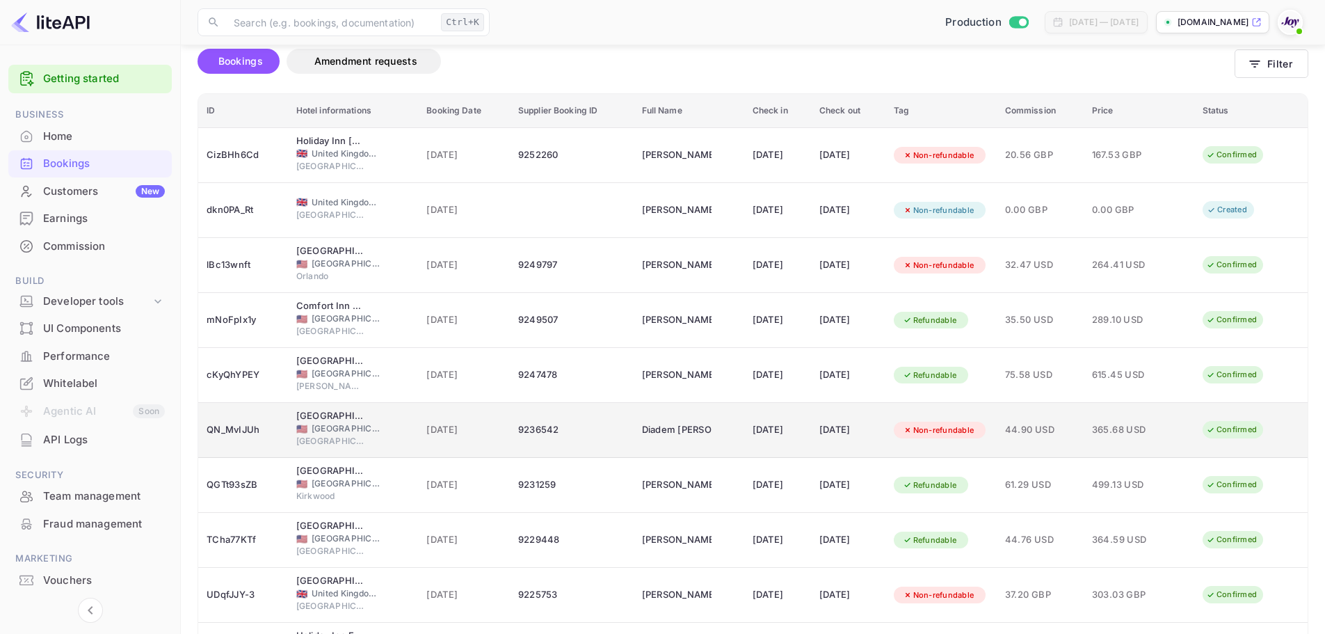
scroll to position [193, 0]
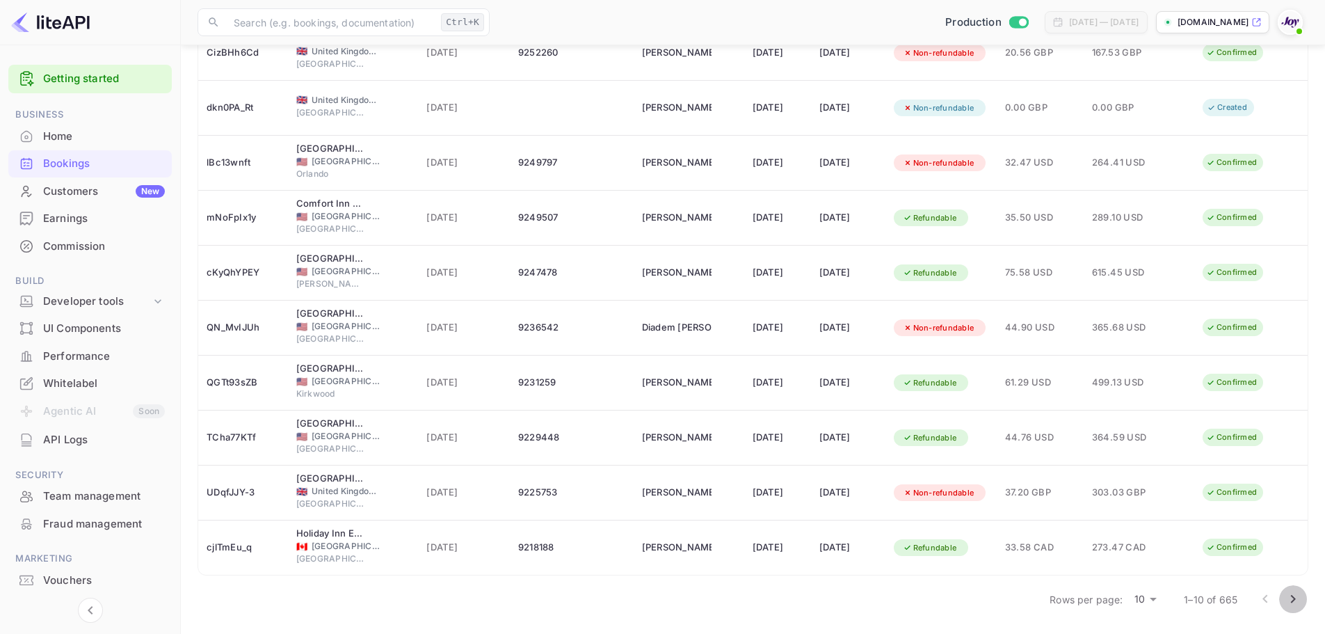
click at [1295, 595] on icon "Go to next page" at bounding box center [1293, 599] width 17 height 17
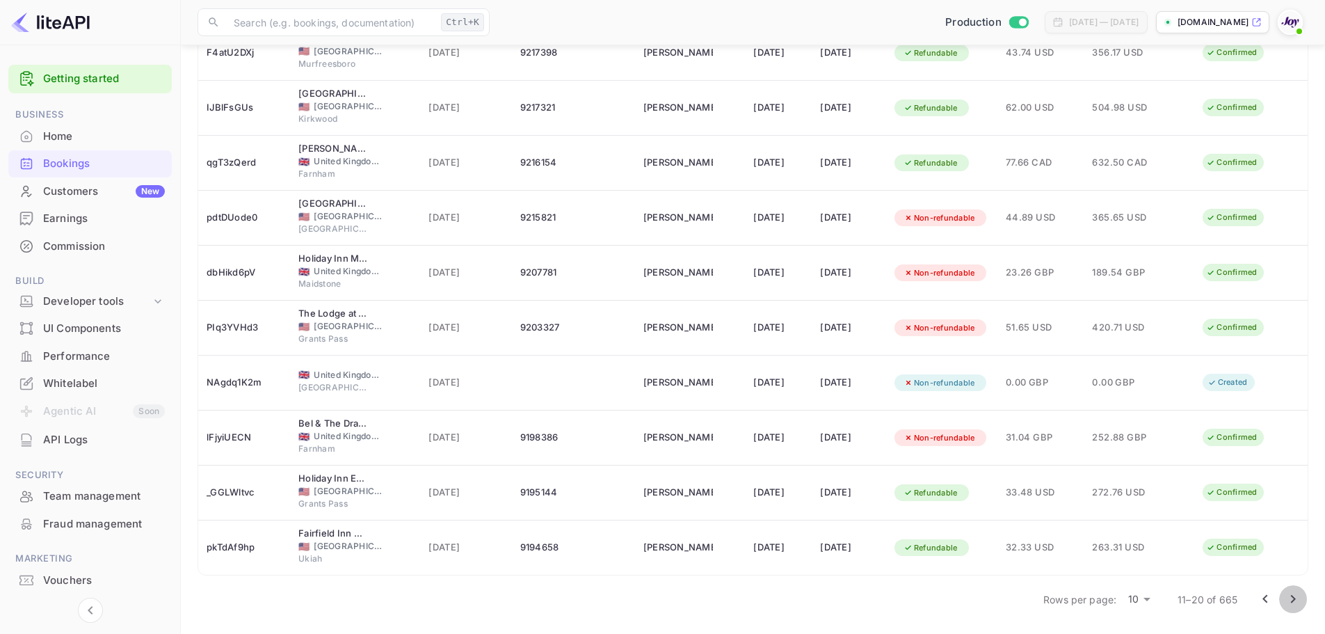
click at [1297, 596] on icon "Go to next page" at bounding box center [1293, 599] width 17 height 17
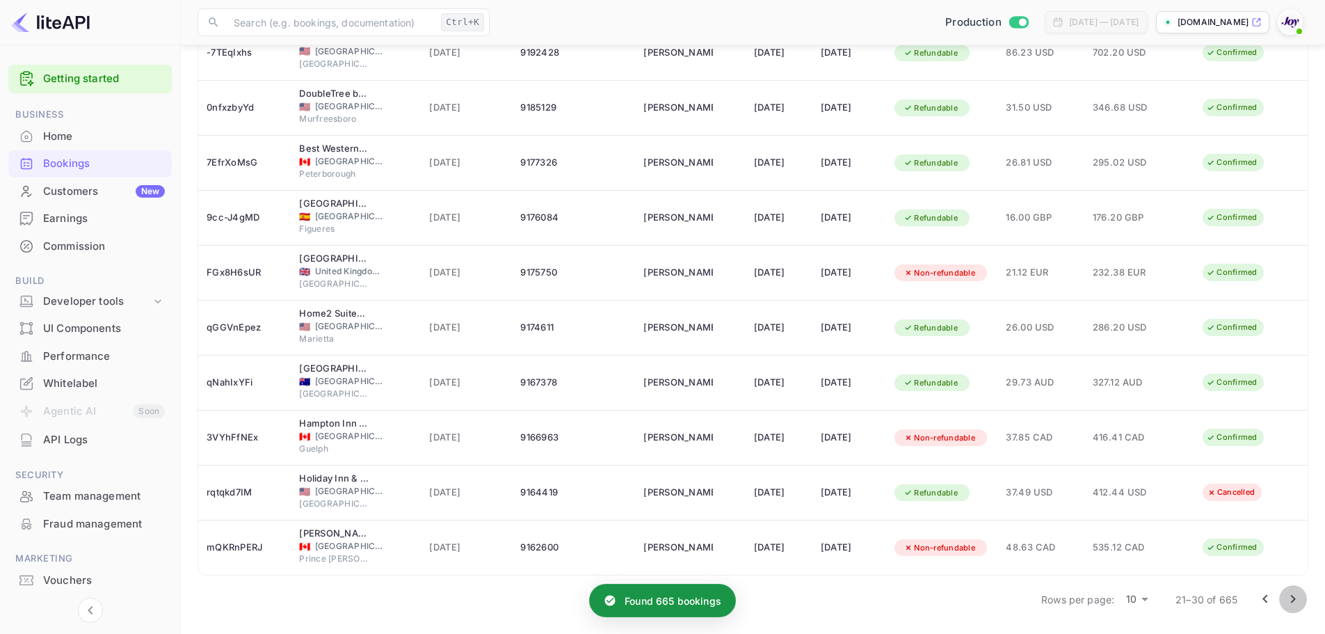
click at [1287, 598] on icon "Go to next page" at bounding box center [1293, 599] width 17 height 17
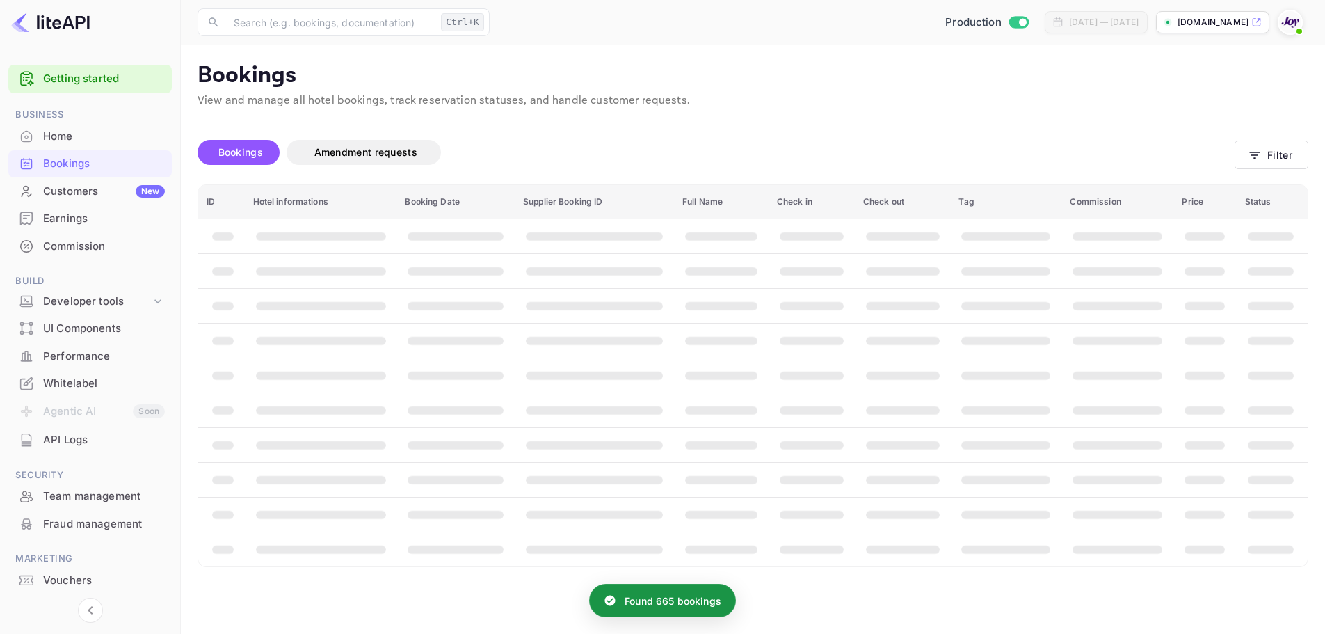
scroll to position [0, 0]
click at [840, 122] on div "Found 665 bookings Bookings Amendment requests Filter ID Hotel informations Boo…" at bounding box center [750, 338] width 1138 height 458
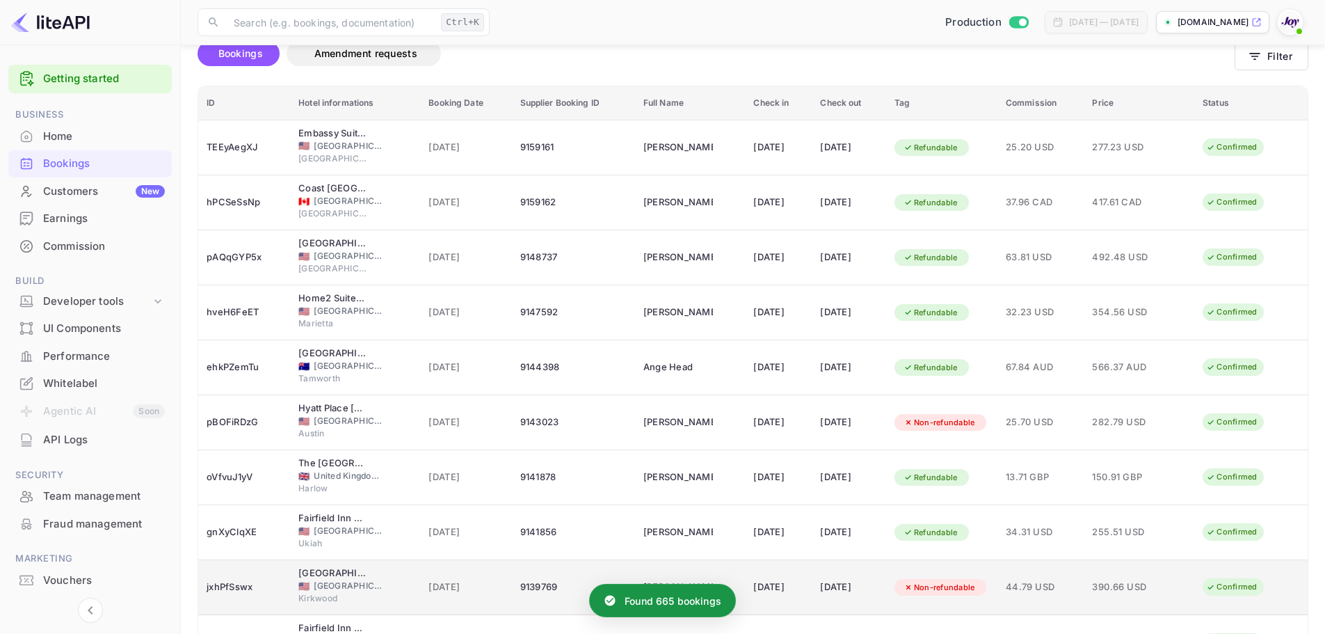
scroll to position [193, 0]
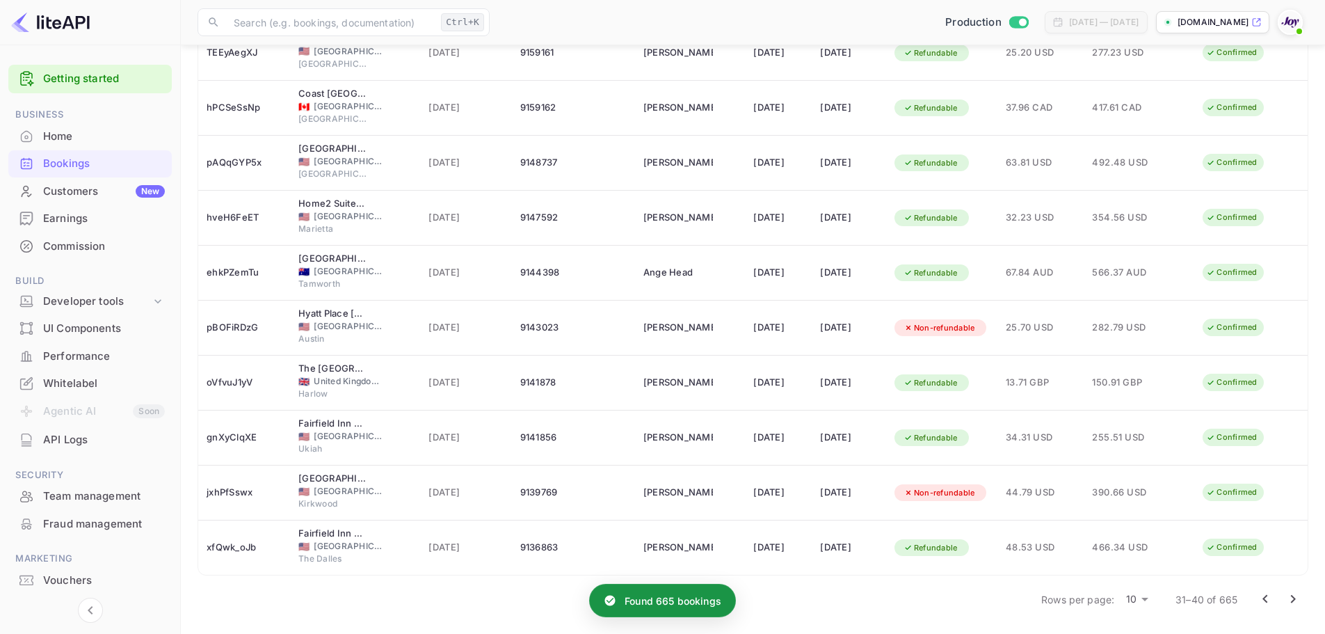
click at [1290, 598] on icon "Go to next page" at bounding box center [1293, 599] width 17 height 17
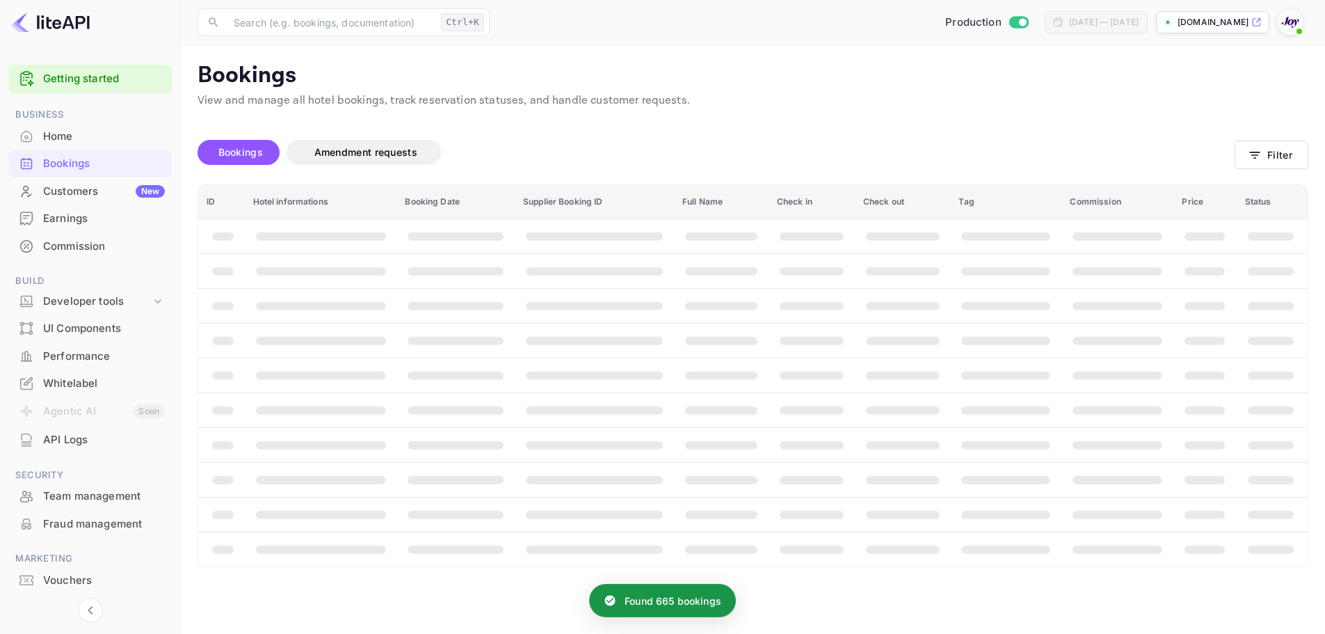
scroll to position [0, 0]
click at [806, 111] on div "Found 665 bookings Bookings Amendment requests Filter ID Hotel informations Boo…" at bounding box center [750, 338] width 1138 height 458
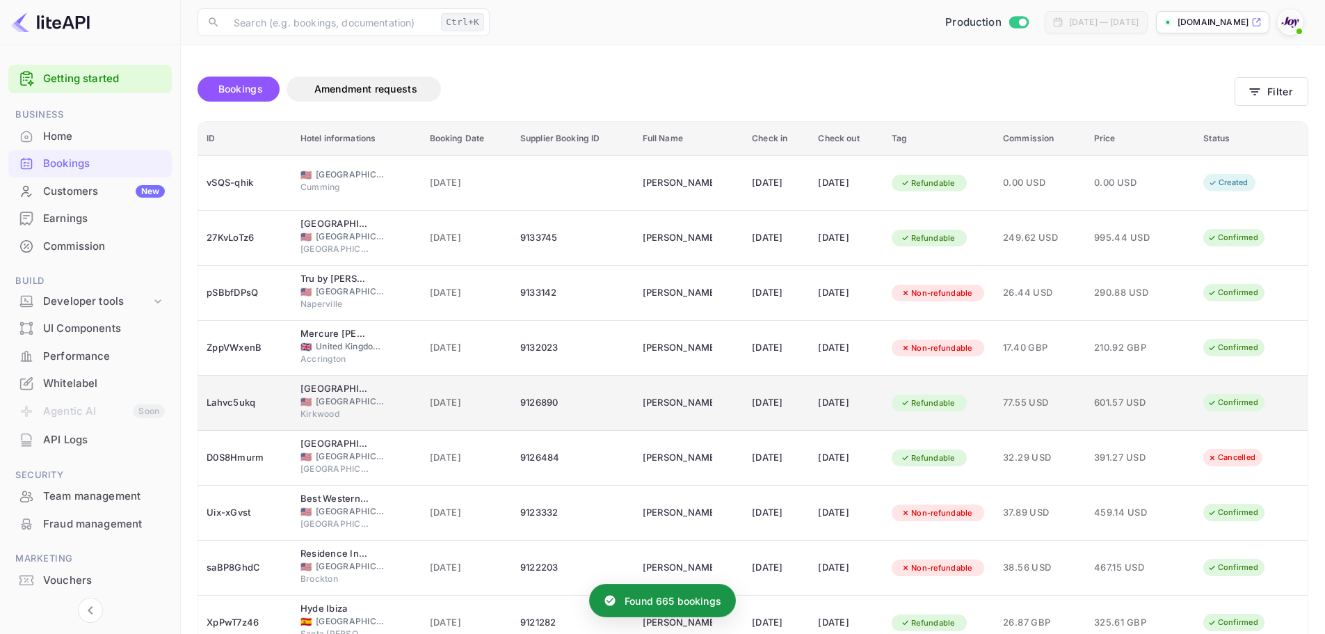
scroll to position [193, 0]
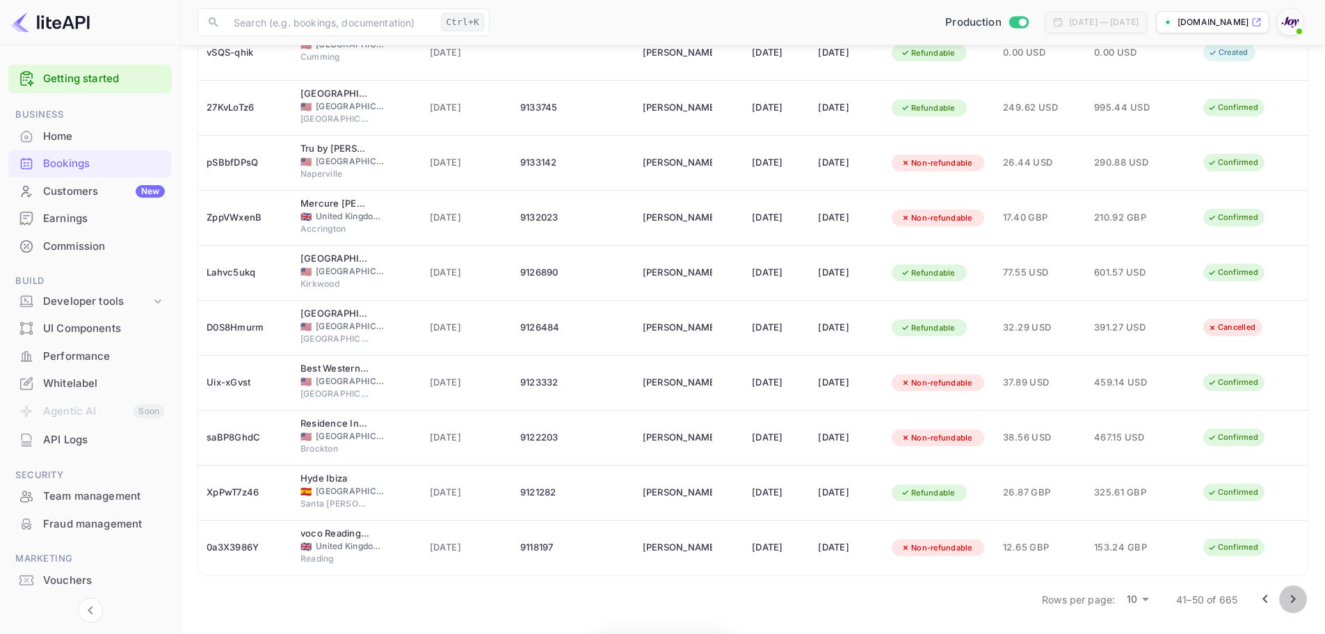
click at [1292, 598] on icon "Go to next page" at bounding box center [1293, 599] width 17 height 17
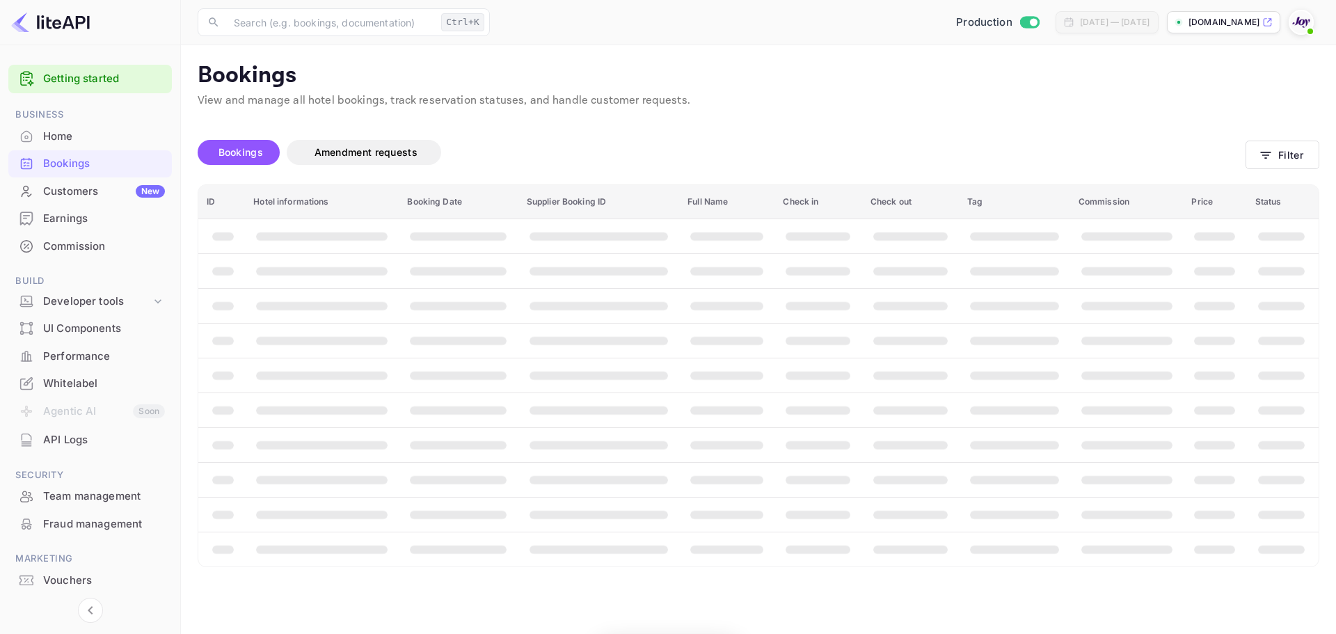
click at [894, 584] on main "Bookings View and manage all hotel bookings, track reservation statuses, and ha…" at bounding box center [758, 339] width 1155 height 588
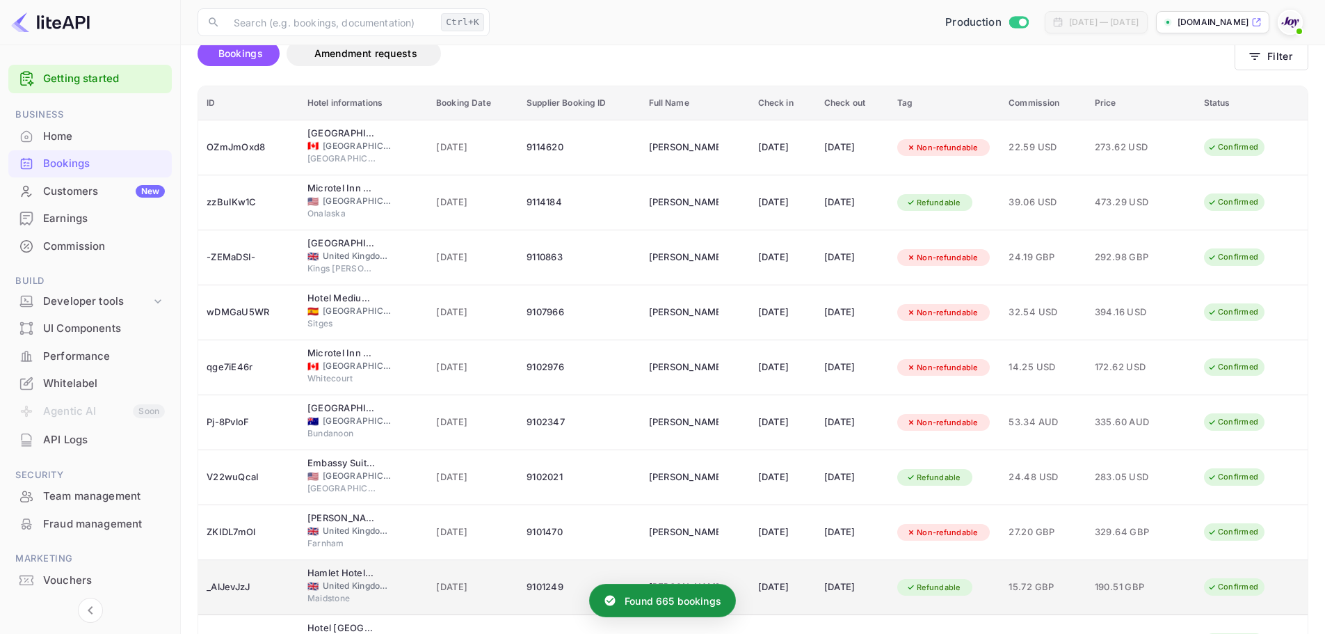
scroll to position [193, 0]
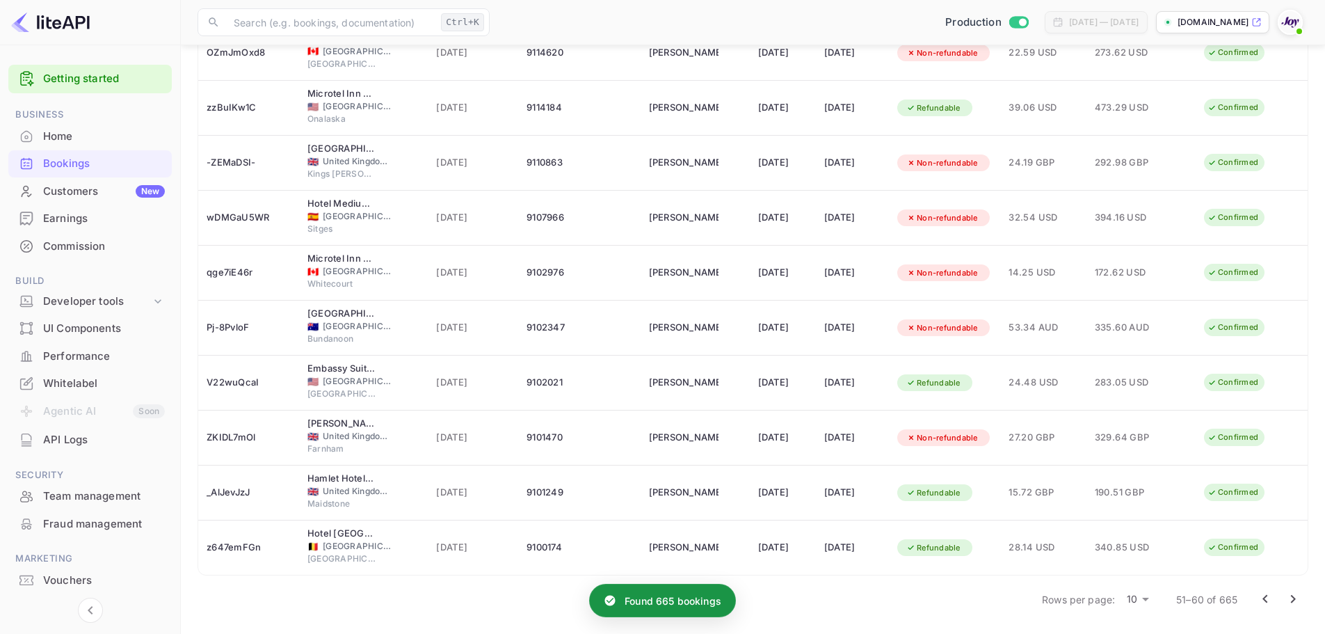
click at [1294, 602] on icon "Go to next page" at bounding box center [1293, 599] width 17 height 17
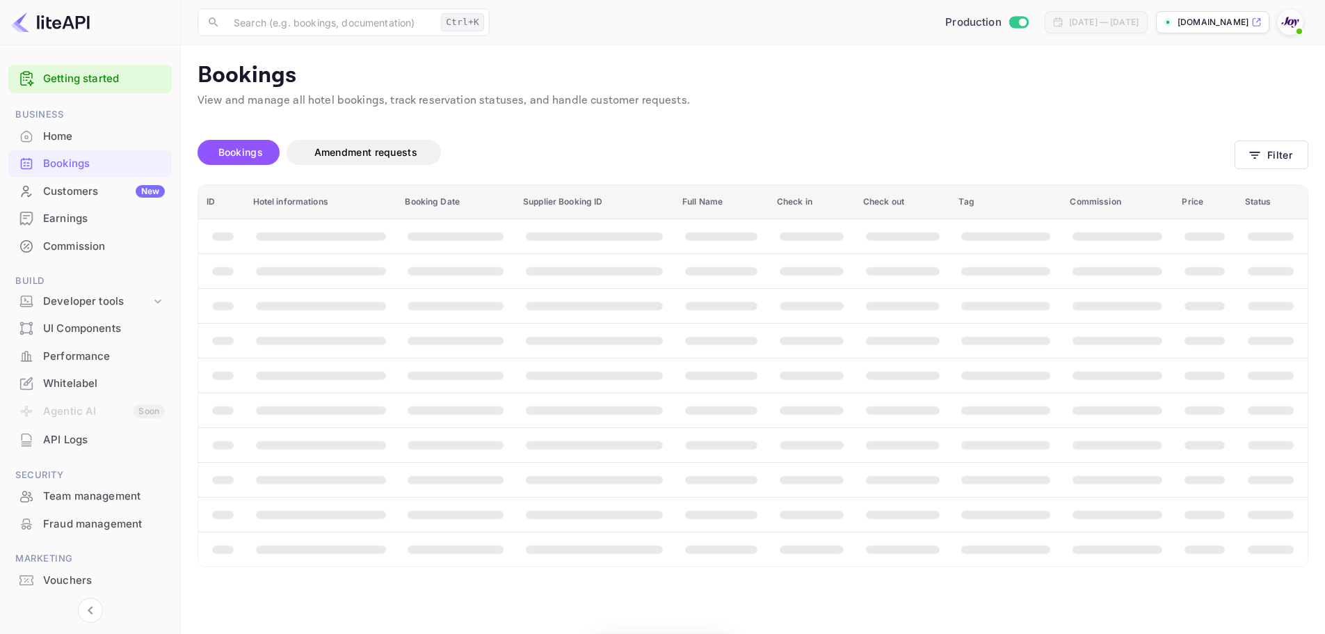
scroll to position [0, 0]
click at [892, 89] on p "Bookings" at bounding box center [758, 76] width 1121 height 28
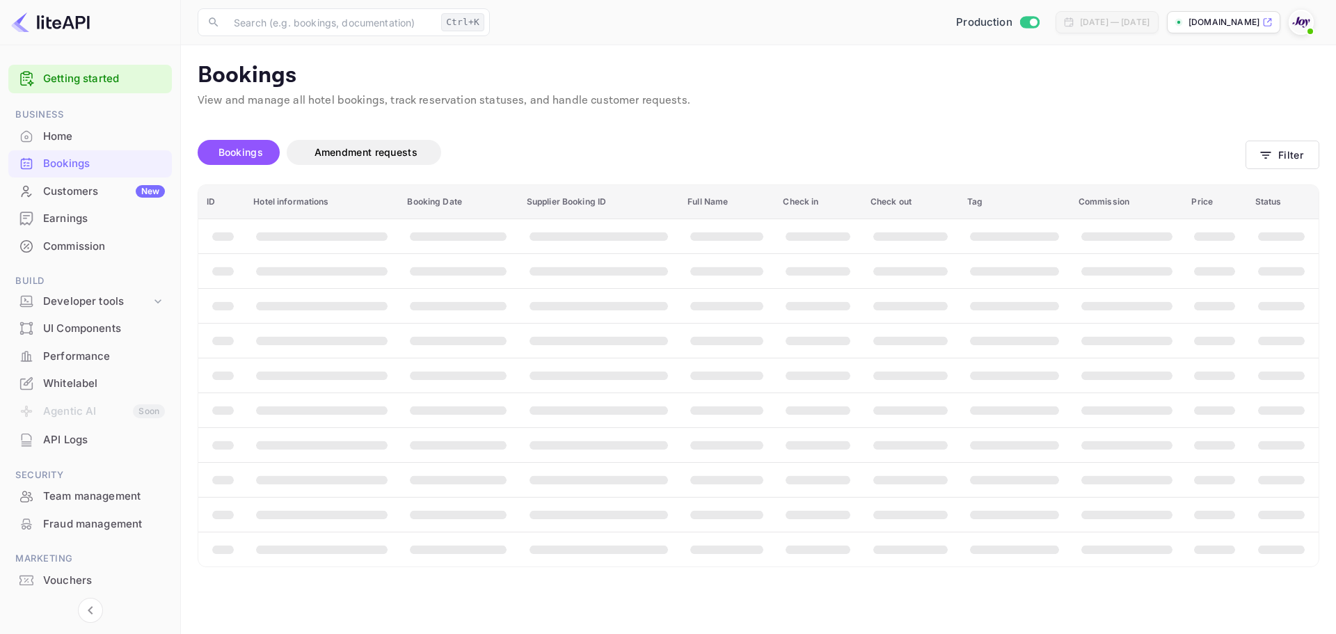
click at [892, 89] on p "Bookings" at bounding box center [758, 76] width 1121 height 28
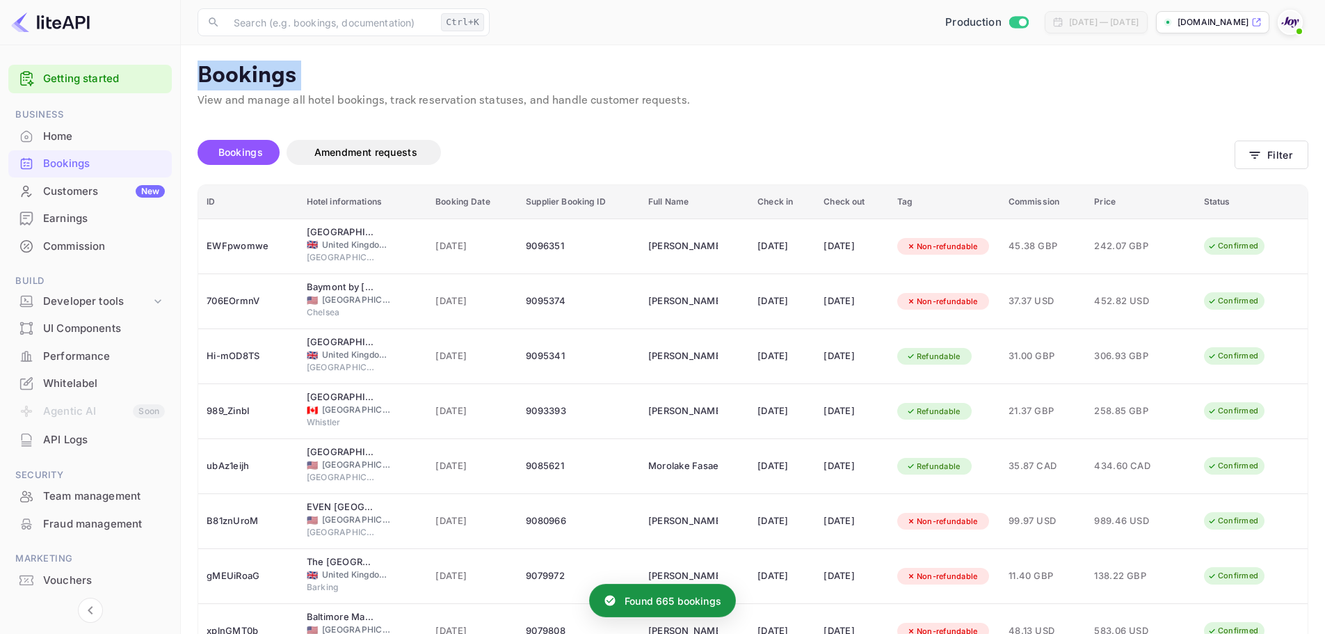
click at [892, 89] on p "Bookings" at bounding box center [753, 76] width 1111 height 28
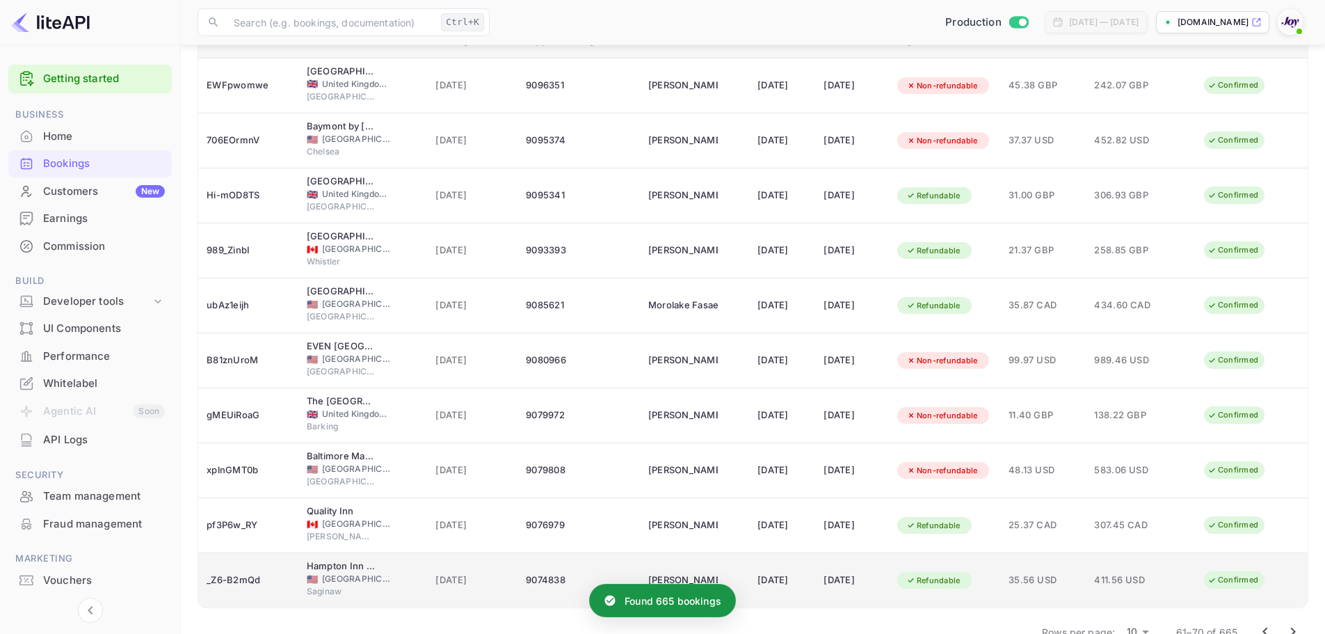
scroll to position [193, 0]
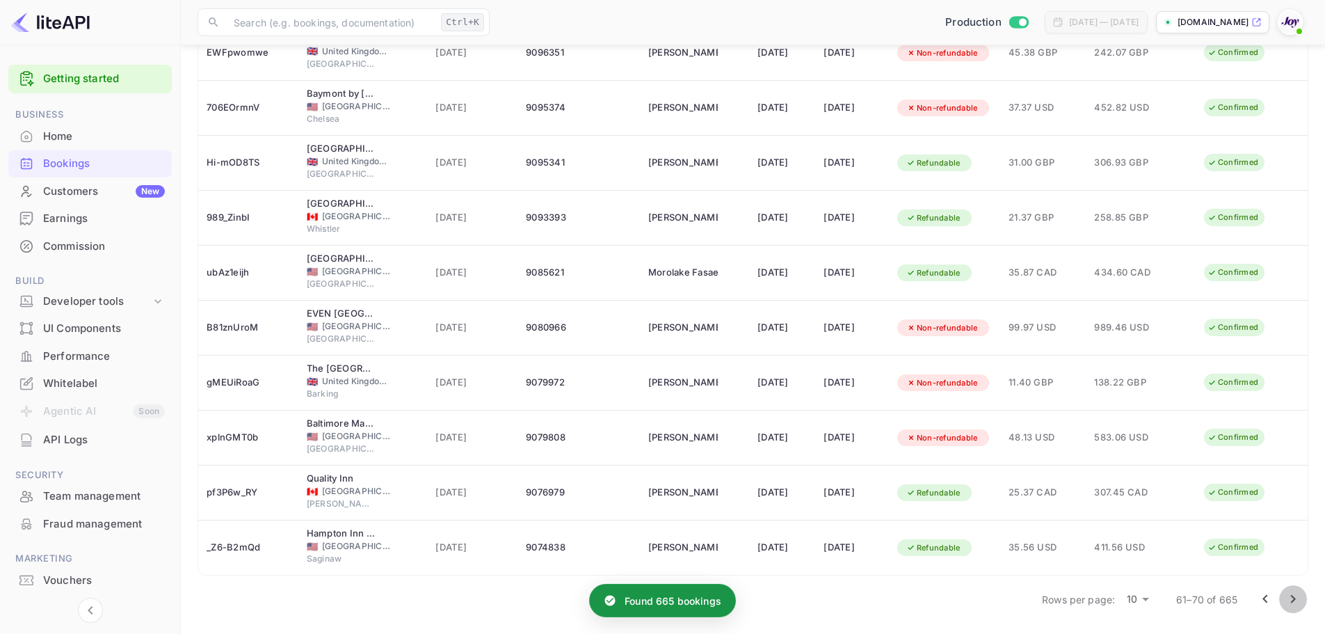
click at [1298, 598] on icon "Go to next page" at bounding box center [1293, 599] width 17 height 17
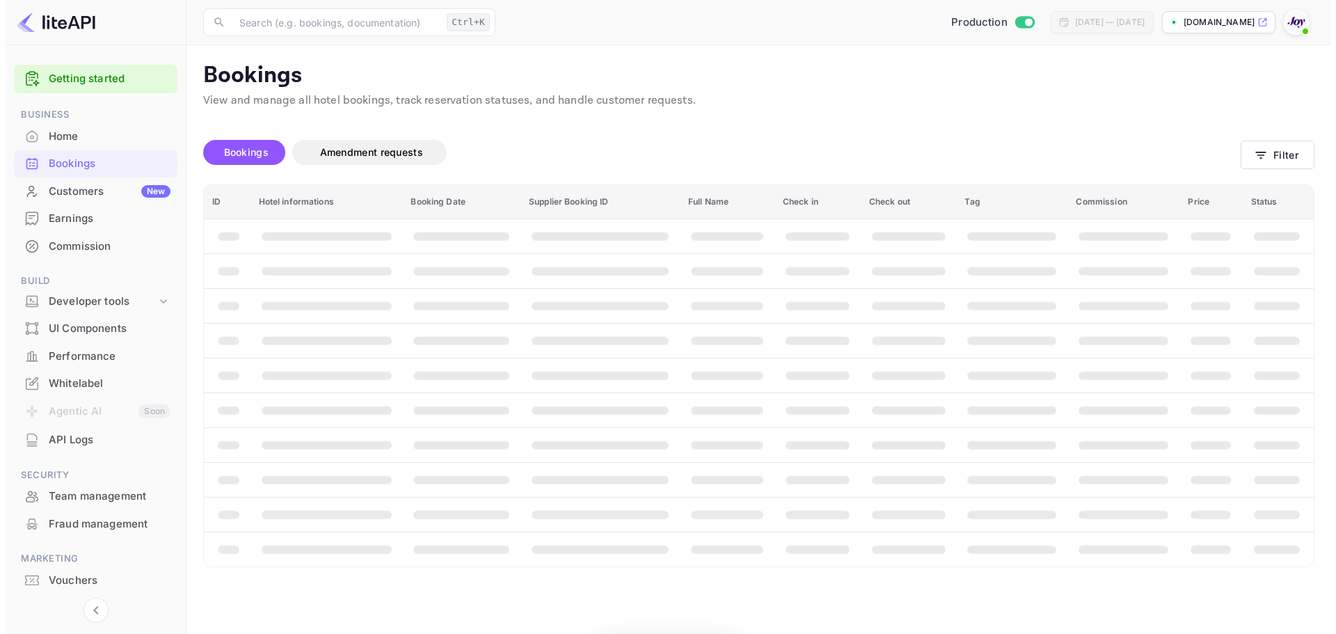
scroll to position [0, 0]
click at [902, 133] on div "Bookings Amendment requests" at bounding box center [722, 155] width 1048 height 58
drag, startPoint x: 902, startPoint y: 133, endPoint x: 876, endPoint y: 134, distance: 26.5
click at [901, 132] on div "Bookings Amendment requests" at bounding box center [722, 155] width 1048 height 58
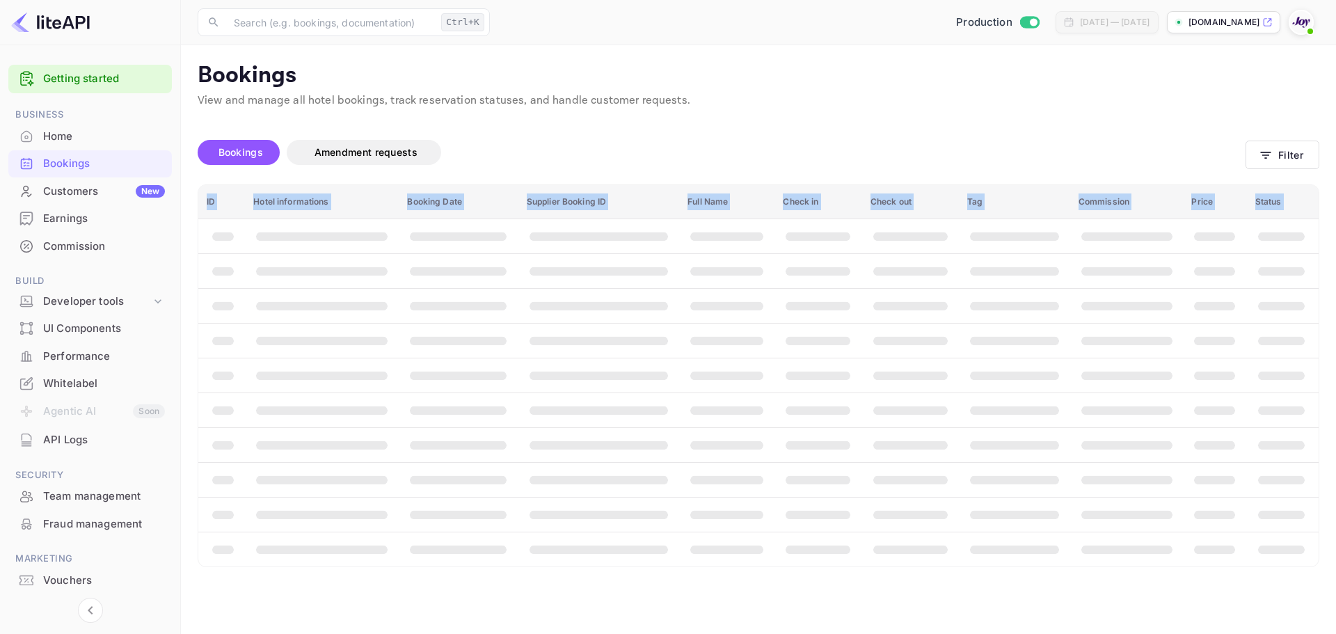
click at [875, 134] on div "Bookings Amendment requests" at bounding box center [722, 155] width 1048 height 58
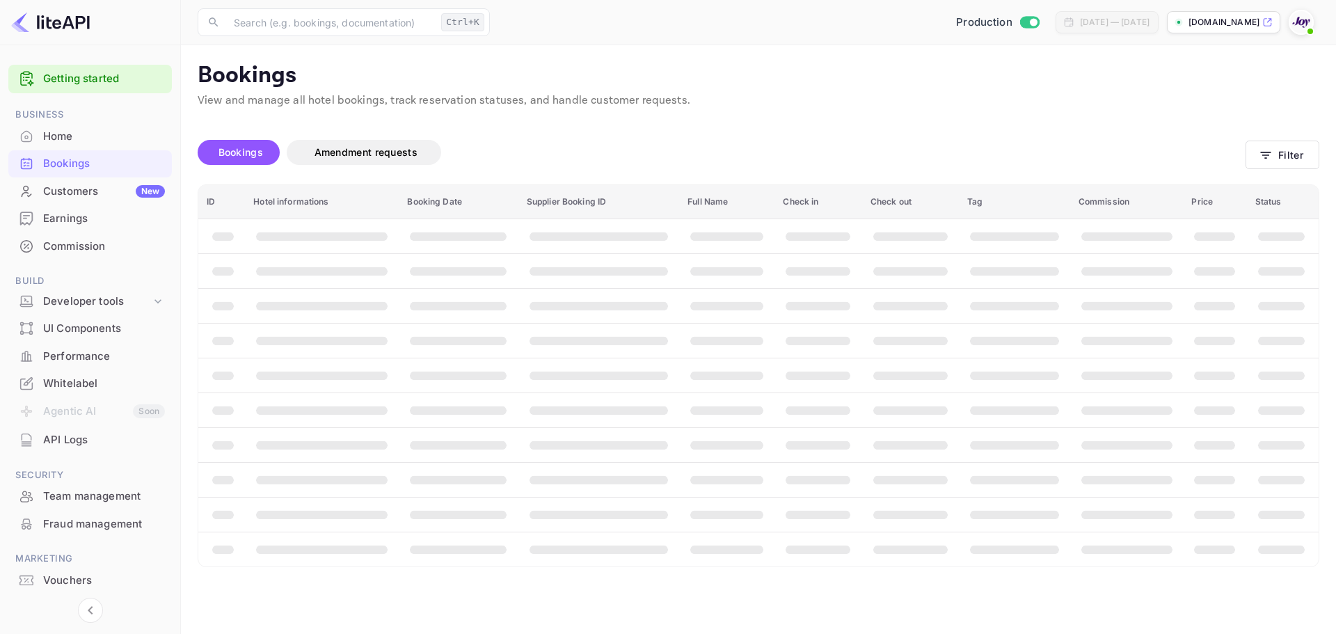
click at [892, 133] on div "Bookings Amendment requests" at bounding box center [722, 155] width 1048 height 58
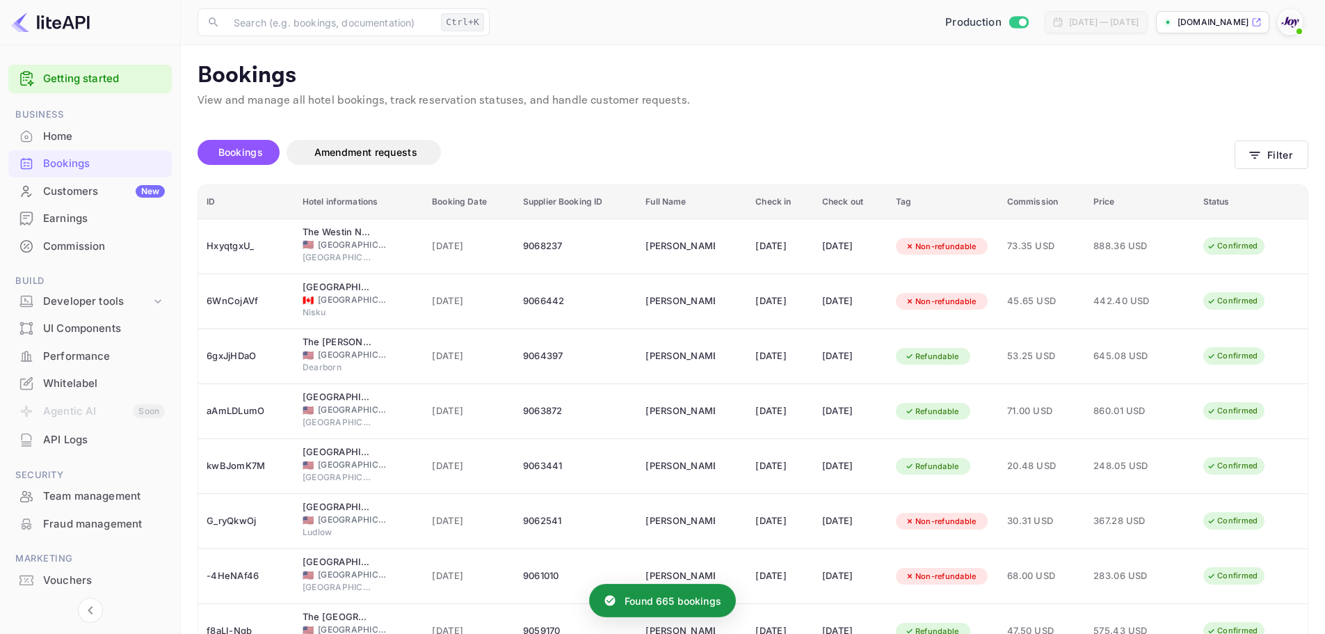
click at [892, 133] on div "Bookings Amendment requests" at bounding box center [716, 155] width 1037 height 58
click at [909, 129] on div "Bookings Amendment requests" at bounding box center [716, 155] width 1037 height 58
click at [1265, 153] on button "Filter" at bounding box center [1272, 155] width 74 height 29
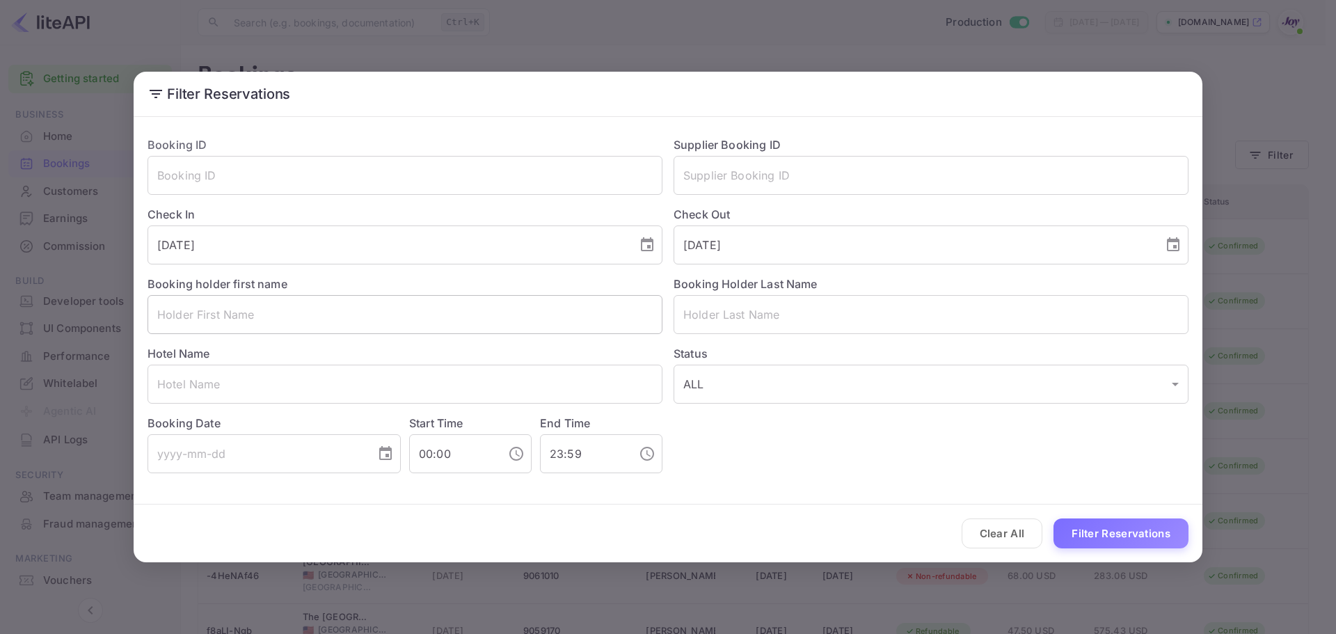
click at [310, 323] on input "text" at bounding box center [404, 314] width 515 height 39
paste input "[PERSON_NAME]"
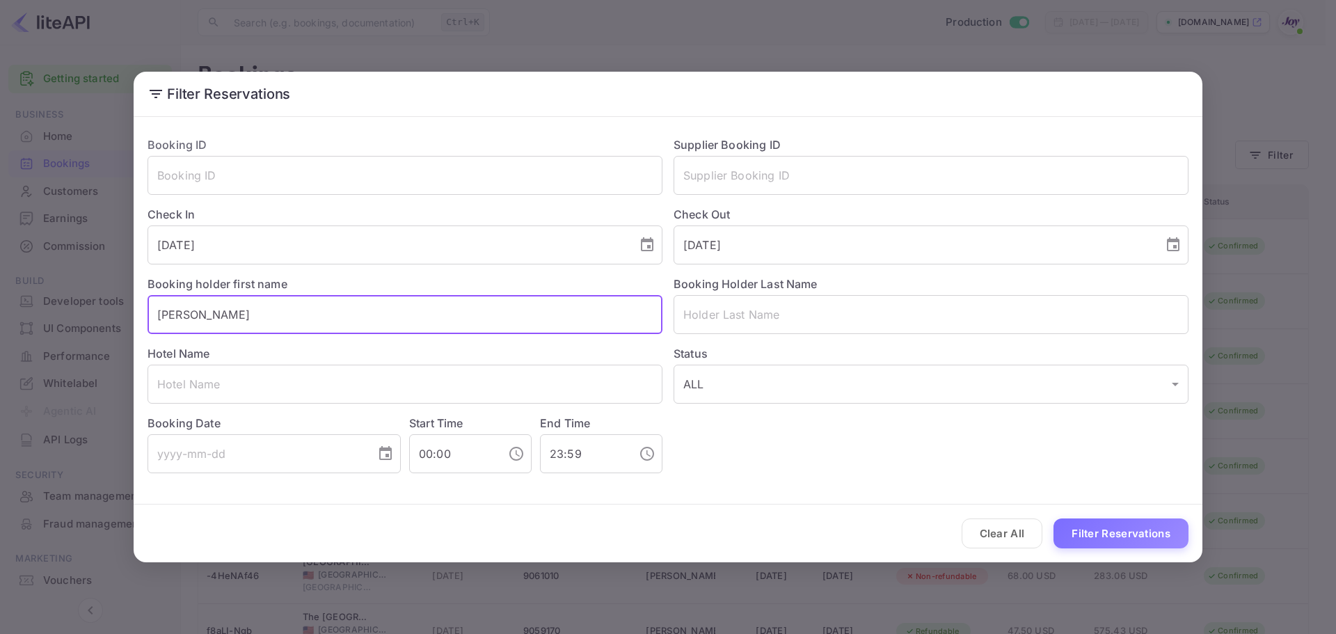
drag, startPoint x: 179, startPoint y: 313, endPoint x: 186, endPoint y: 331, distance: 19.1
click at [139, 307] on div "Booking holder first name [PERSON_NAME] ​" at bounding box center [399, 299] width 526 height 70
click at [207, 312] on input "[PERSON_NAME]" at bounding box center [404, 314] width 515 height 39
click at [207, 311] on input "[PERSON_NAME]" at bounding box center [404, 314] width 515 height 39
type input "[PERSON_NAME]"
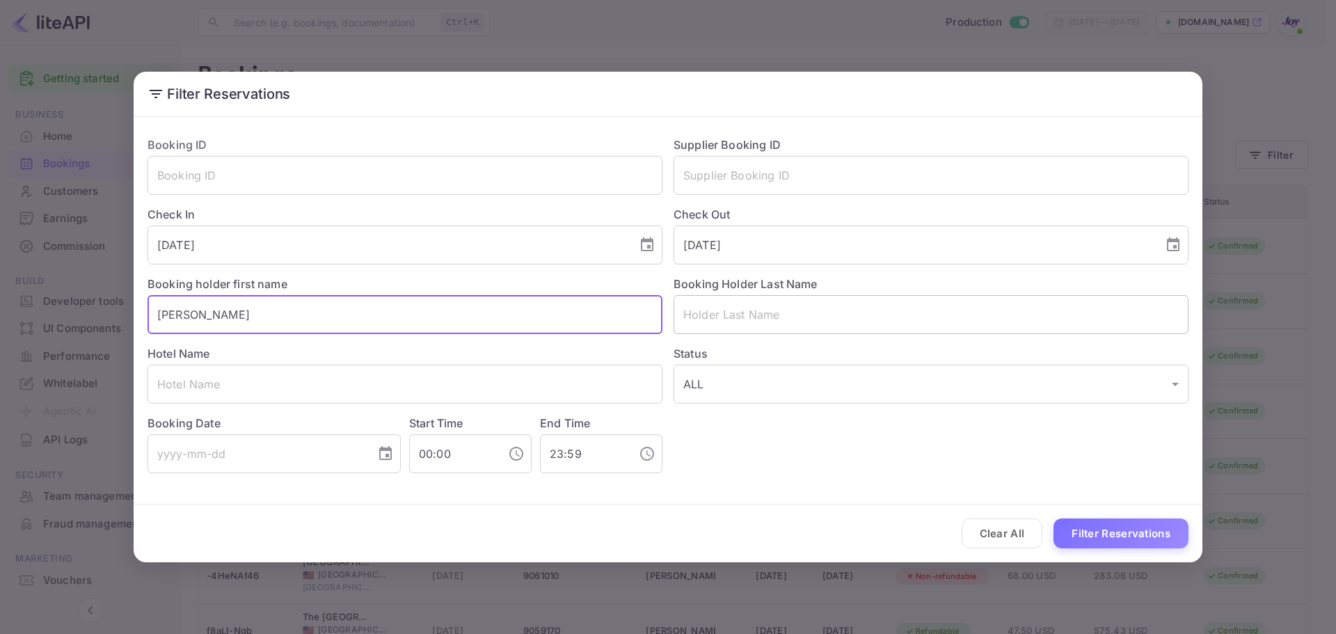
click at [810, 304] on input "text" at bounding box center [930, 314] width 515 height 39
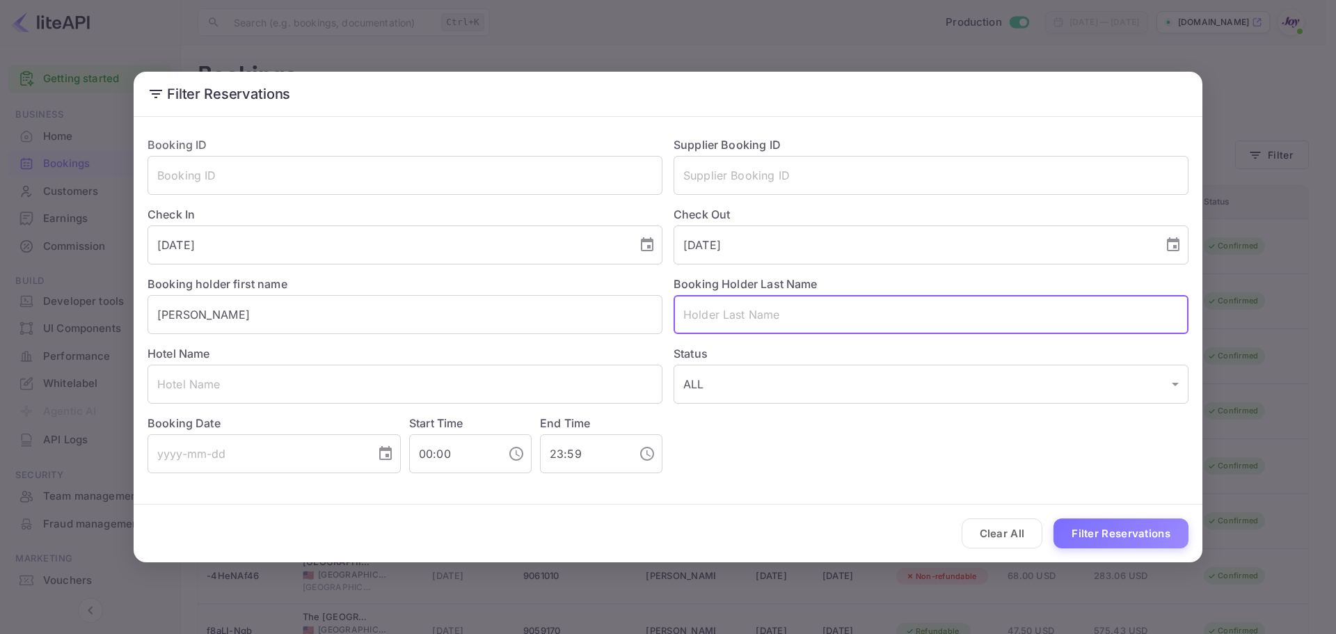
paste input "Meinel"
type input "Meinel"
click at [1155, 528] on button "Filter Reservations" at bounding box center [1120, 533] width 135 height 30
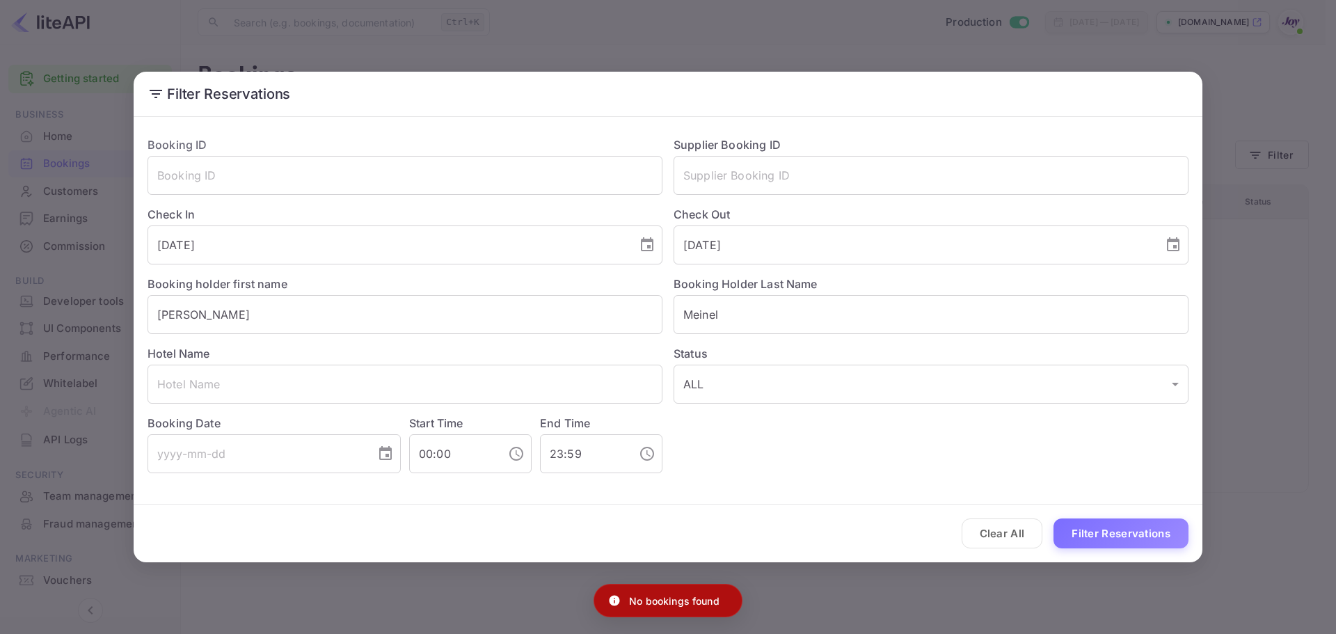
drag, startPoint x: 923, startPoint y: 628, endPoint x: 925, endPoint y: 619, distance: 9.3
click at [924, 626] on div "Filter Reservations Booking ID ​ Supplier Booking ID ​ Check In [DATE] ​ Check …" at bounding box center [668, 317] width 1336 height 634
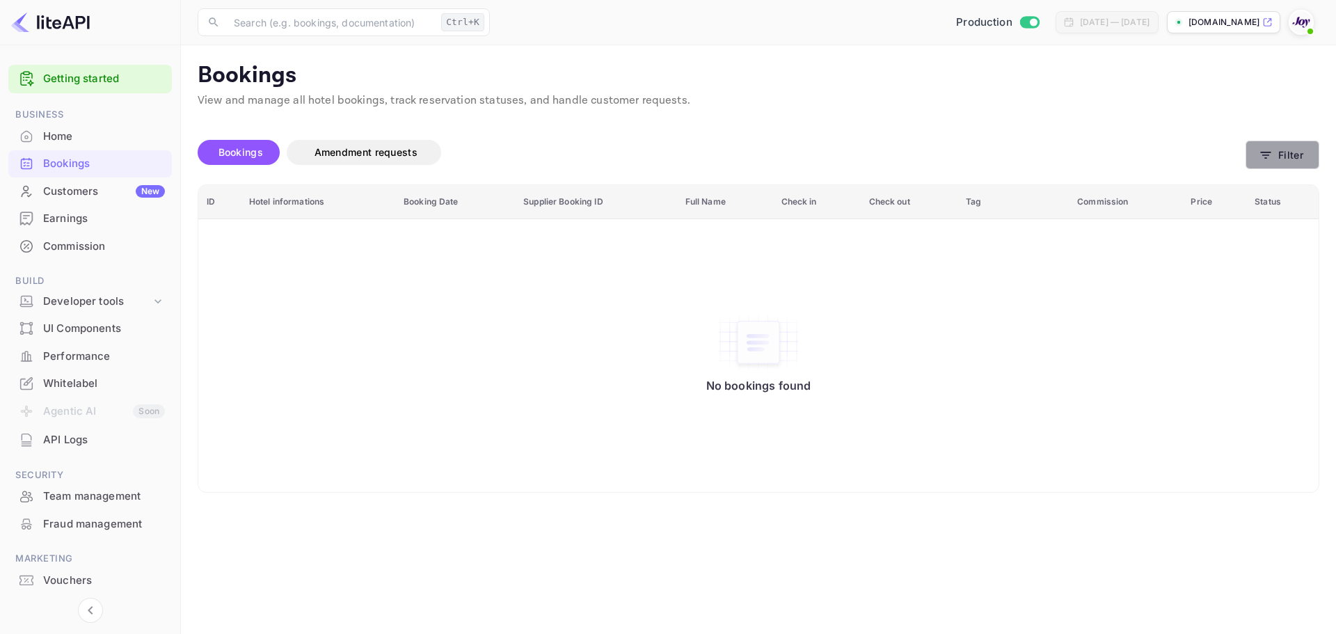
click at [1291, 153] on button "Filter" at bounding box center [1282, 155] width 74 height 29
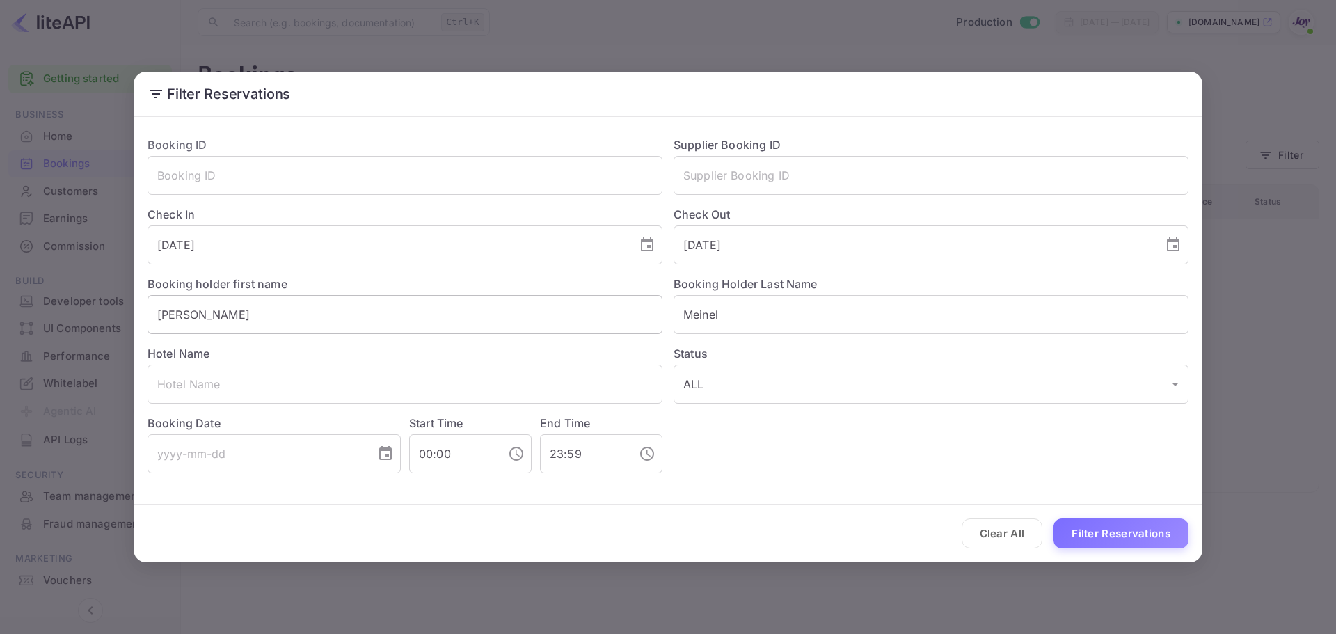
click at [301, 319] on input "[PERSON_NAME]" at bounding box center [404, 314] width 515 height 39
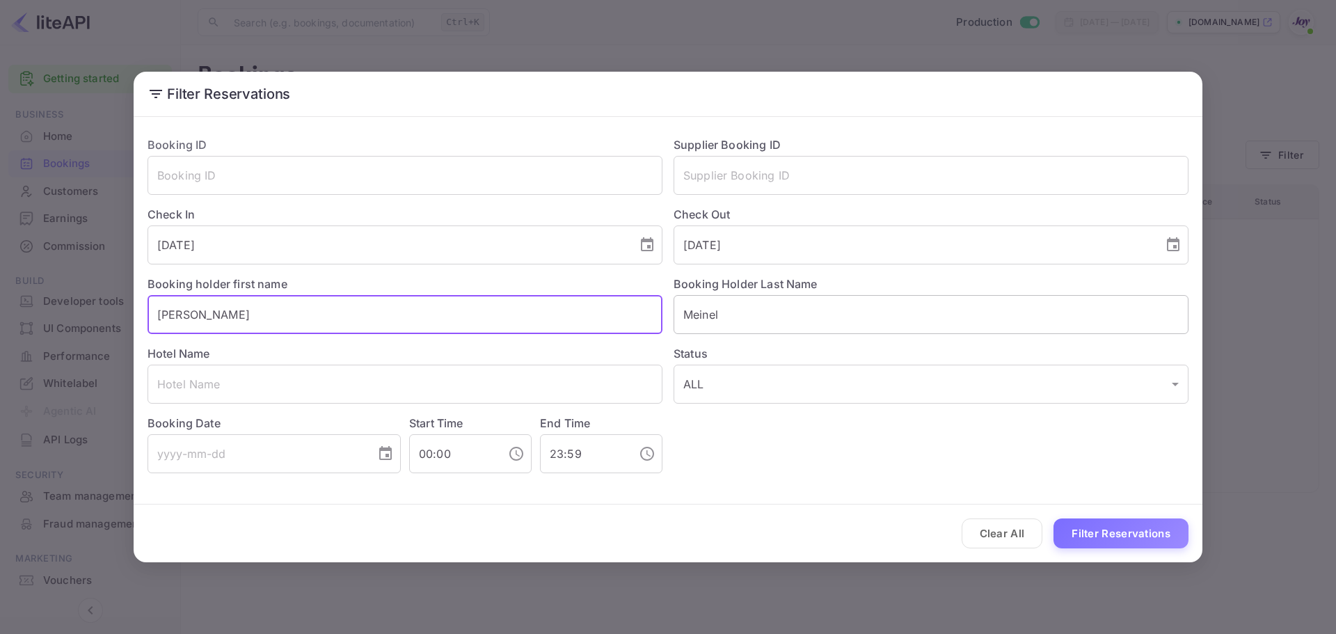
type input "J"
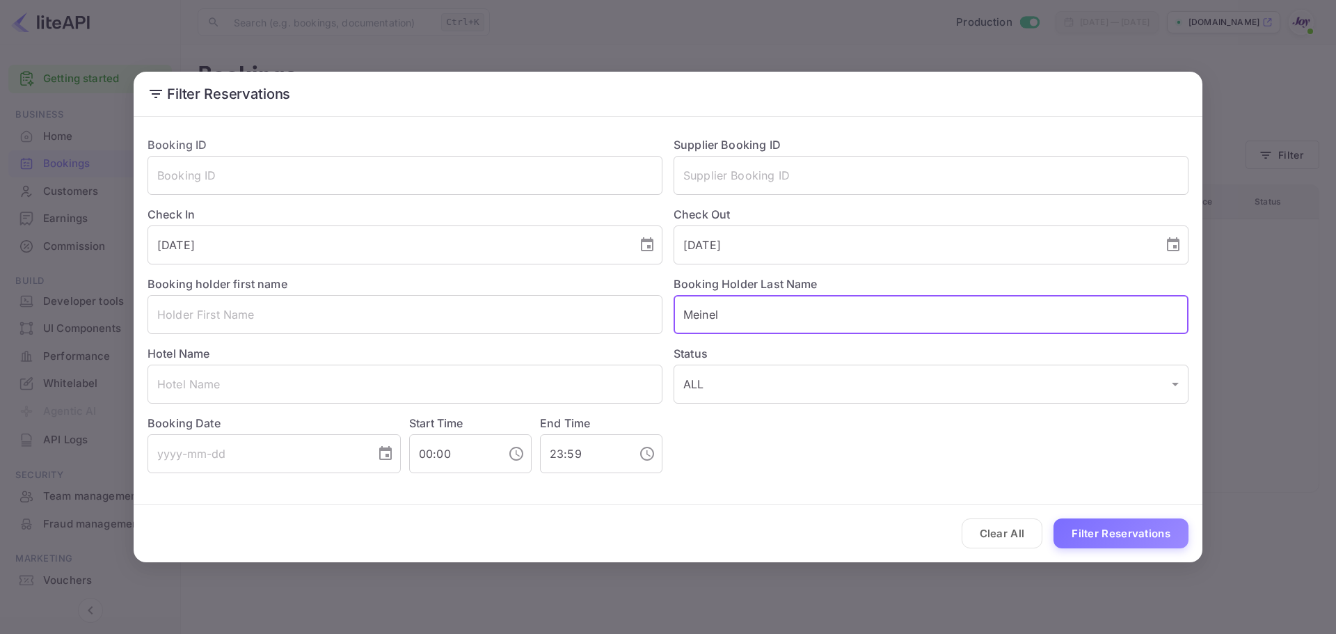
click at [749, 315] on input "Meinel" at bounding box center [930, 314] width 515 height 39
type input "M"
type input "Meinel"
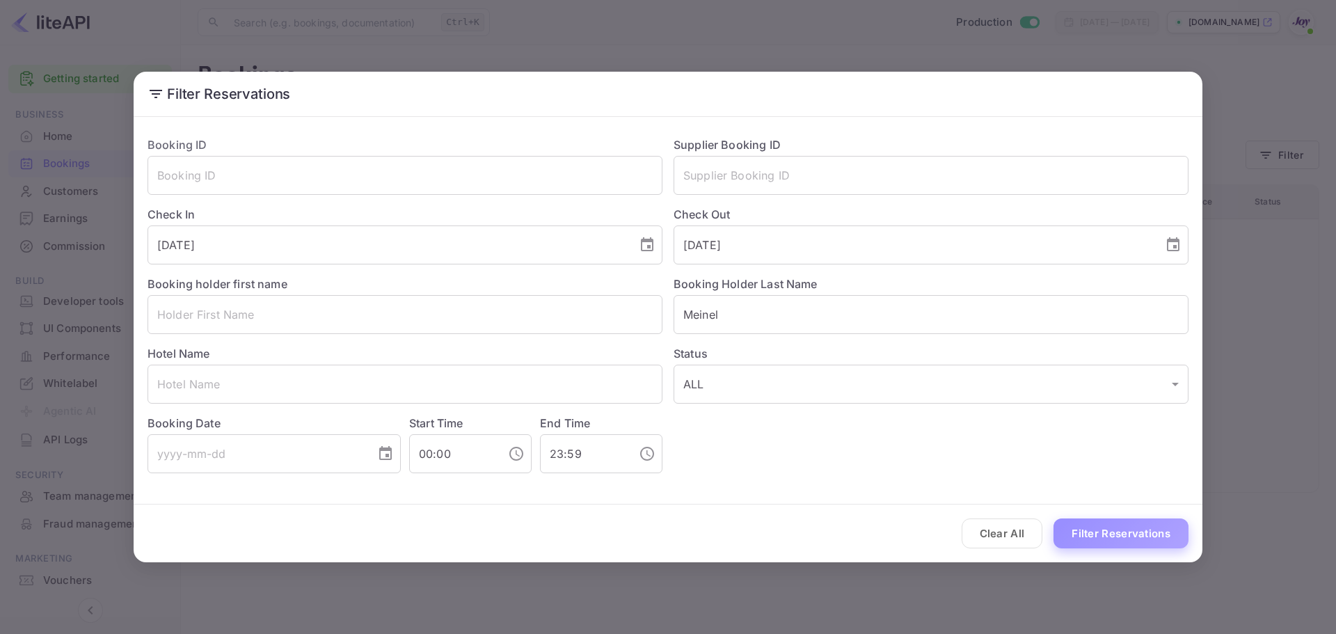
click at [1121, 527] on button "Filter Reservations" at bounding box center [1120, 533] width 135 height 30
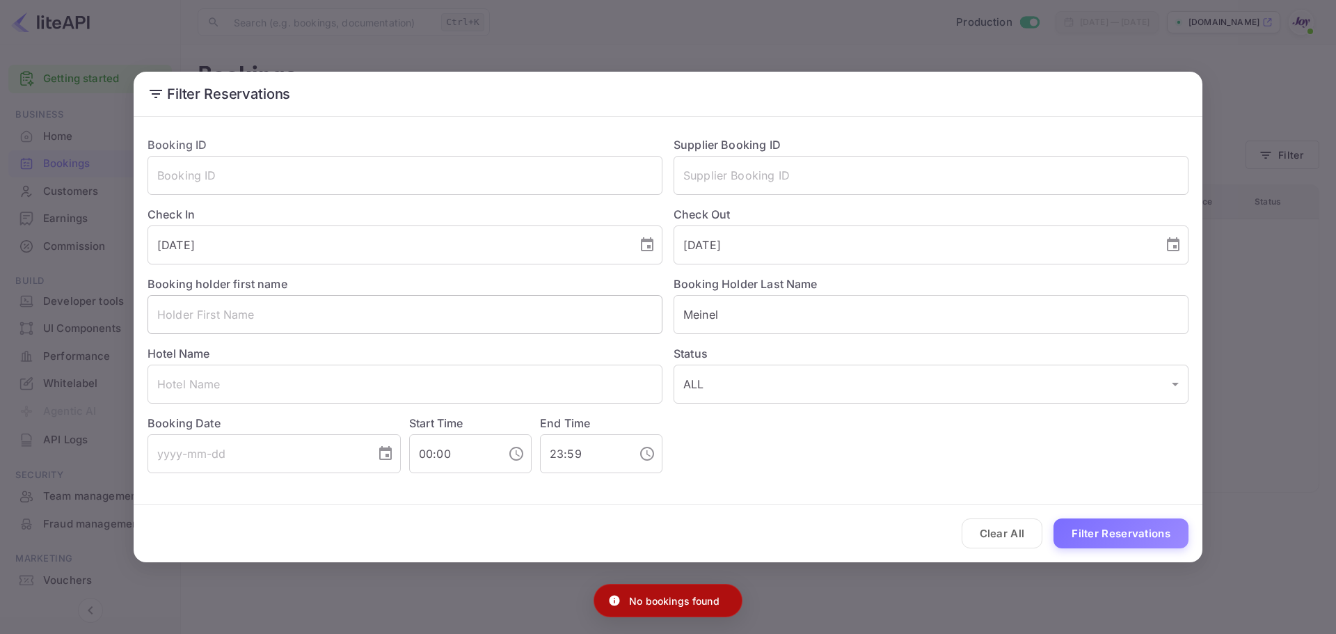
click at [495, 319] on input "text" at bounding box center [404, 314] width 515 height 39
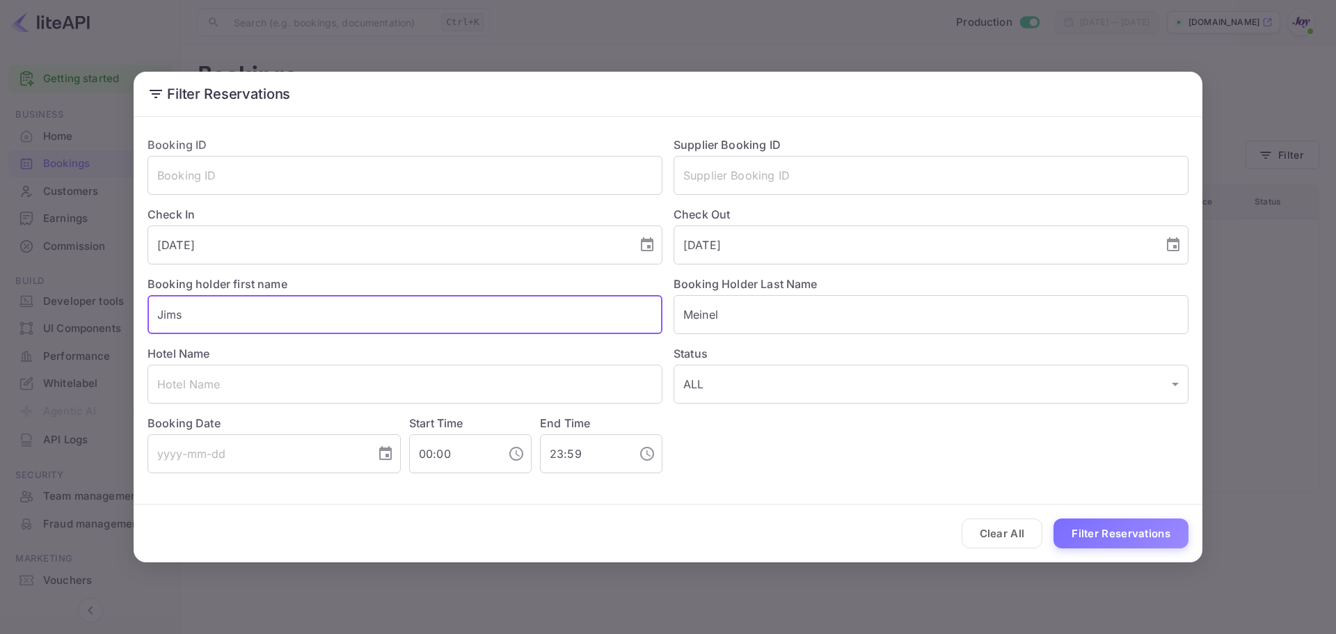
click at [1053, 518] on button "Filter Reservations" at bounding box center [1120, 533] width 135 height 30
type input "[PERSON_NAME]"
click at [1053, 518] on button "Filter Reservations" at bounding box center [1120, 533] width 135 height 30
click at [643, 245] on icon "Choose date, selected date is Sep 26, 2025" at bounding box center [647, 245] width 17 height 17
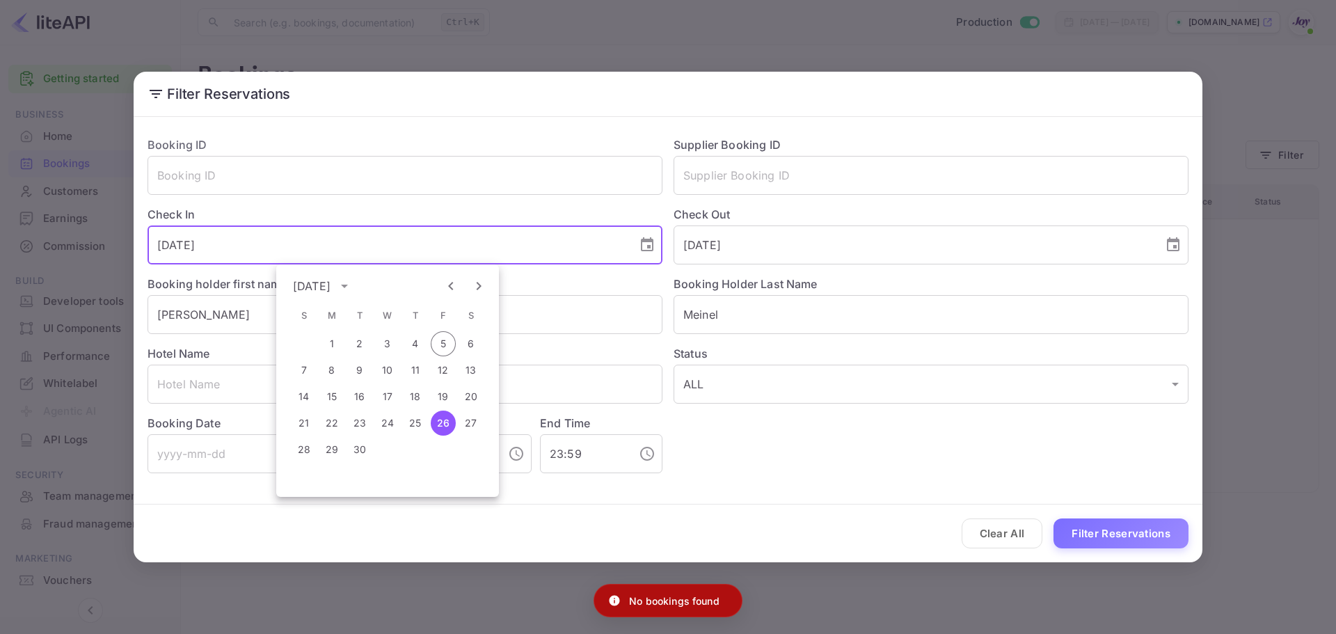
click at [570, 237] on input "[DATE]" at bounding box center [387, 244] width 480 height 39
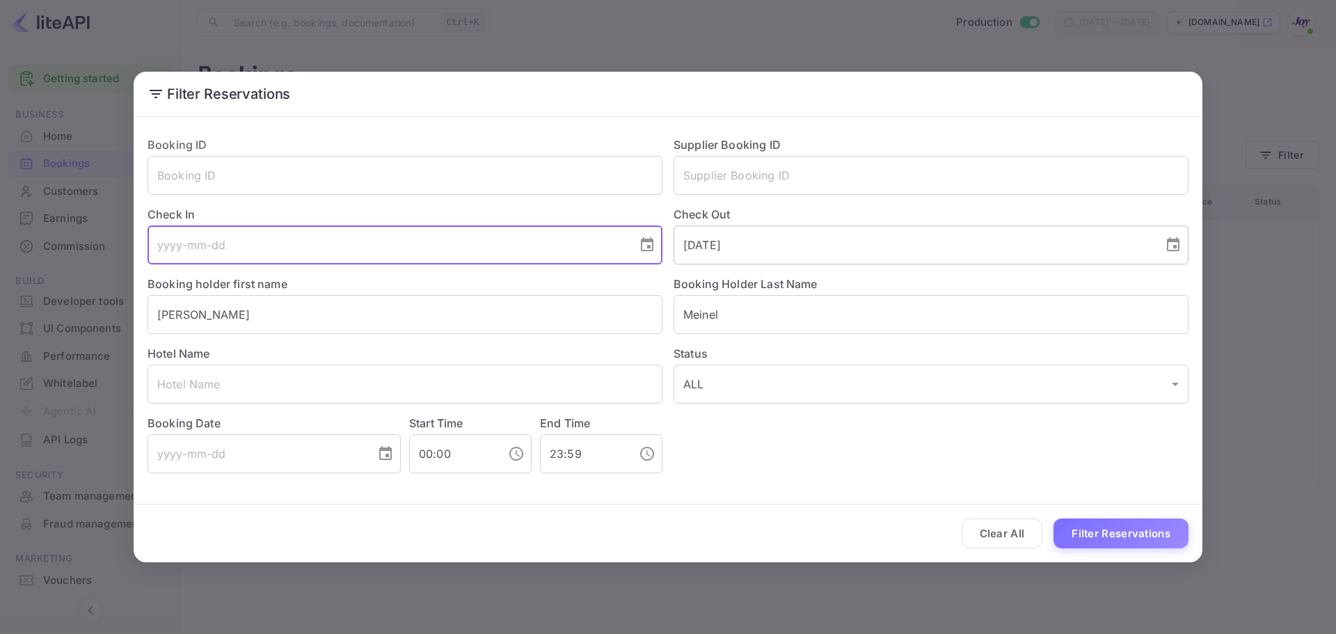
click at [761, 236] on input "[DATE]" at bounding box center [913, 244] width 480 height 39
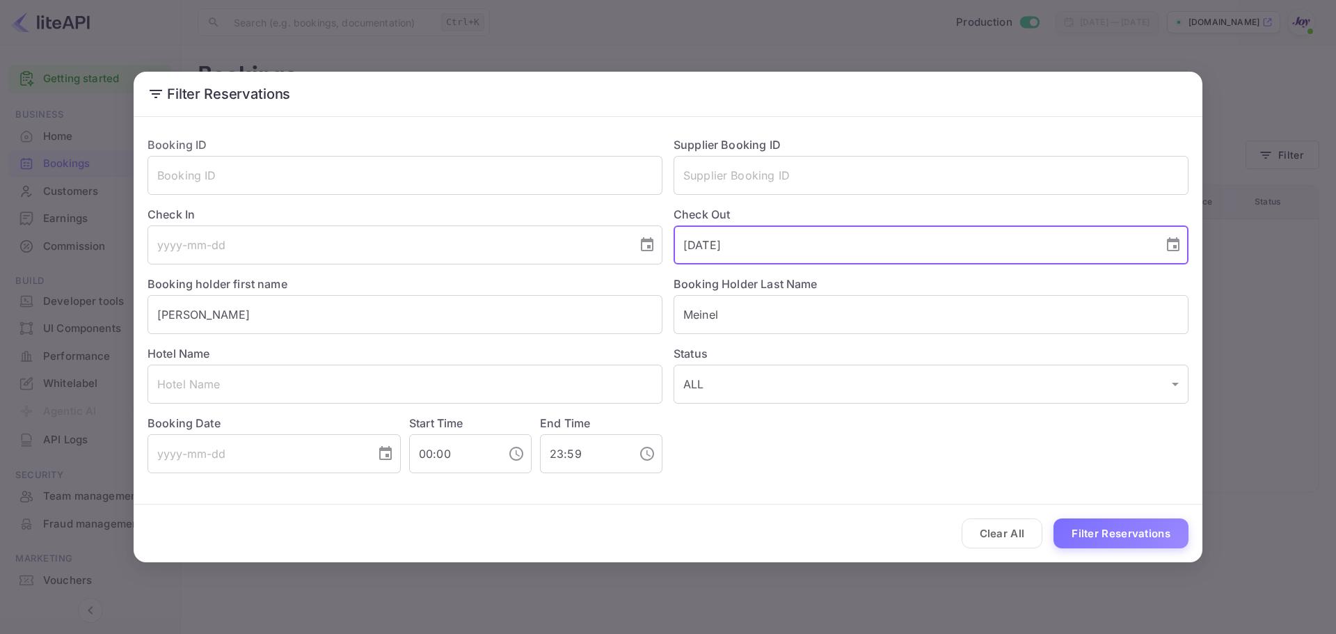
click at [761, 236] on input "[DATE]" at bounding box center [913, 244] width 480 height 39
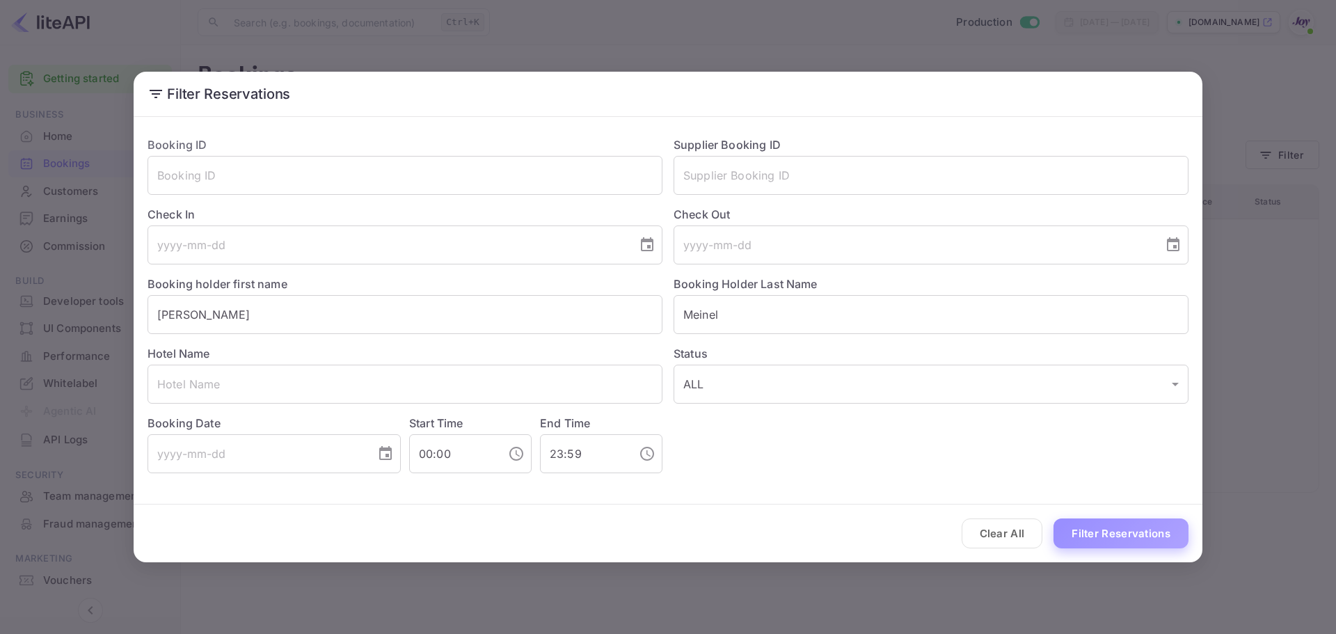
click at [1107, 528] on button "Filter Reservations" at bounding box center [1120, 533] width 135 height 30
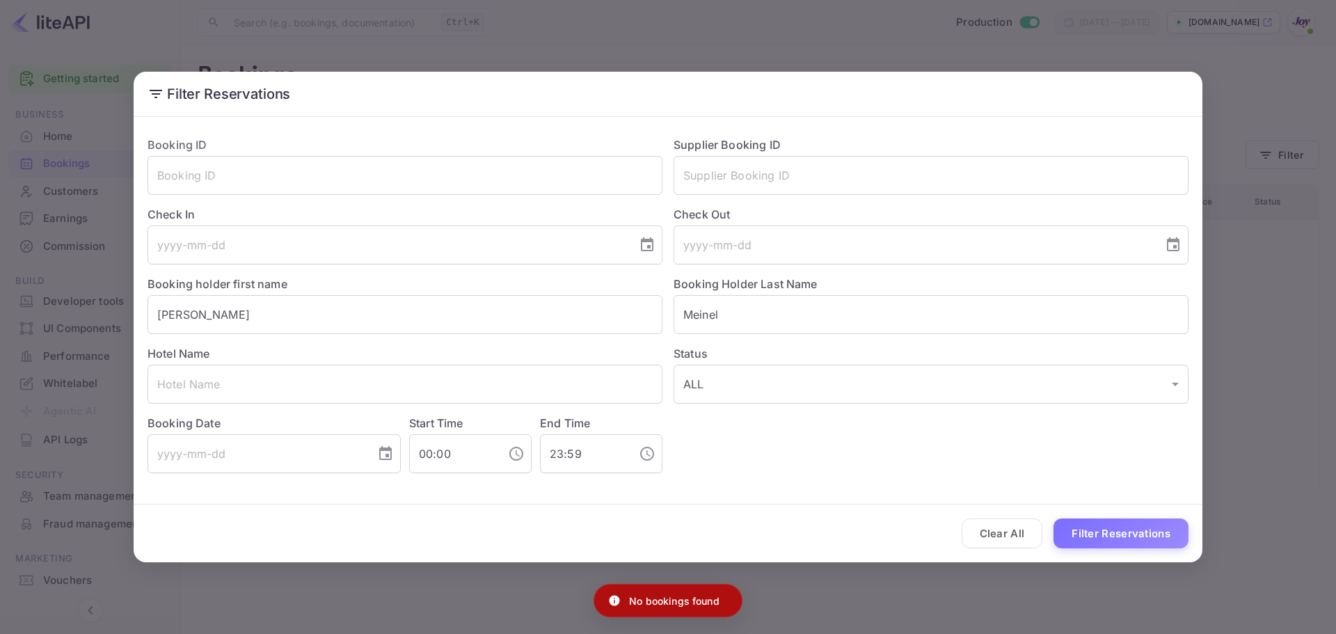
click at [874, 513] on div "Clear All Filter Reservations" at bounding box center [668, 533] width 1068 height 58
click at [881, 592] on div "Filter Reservations Booking ID ​ Supplier Booking ID ​ Check In ​ Check Out ​ B…" at bounding box center [668, 317] width 1336 height 634
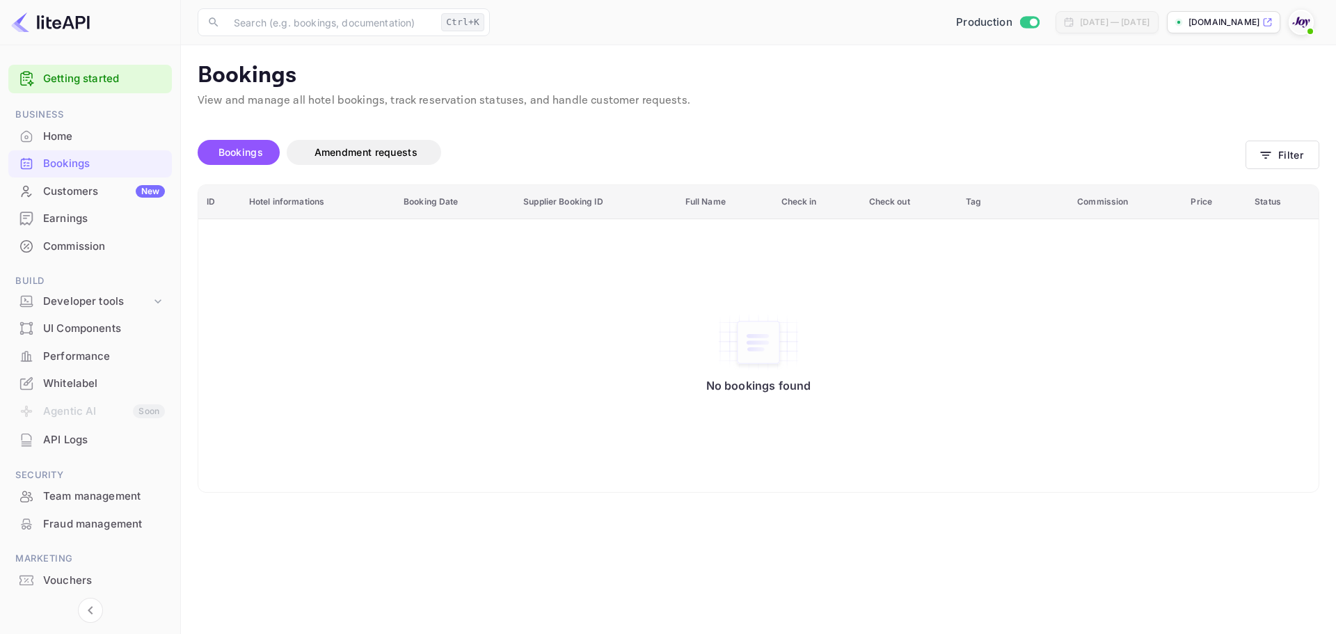
click at [901, 539] on main "Bookings View and manage all hotel bookings, track reservation statuses, and ha…" at bounding box center [758, 339] width 1155 height 588
click at [1260, 152] on icon "button" at bounding box center [1265, 155] width 10 height 7
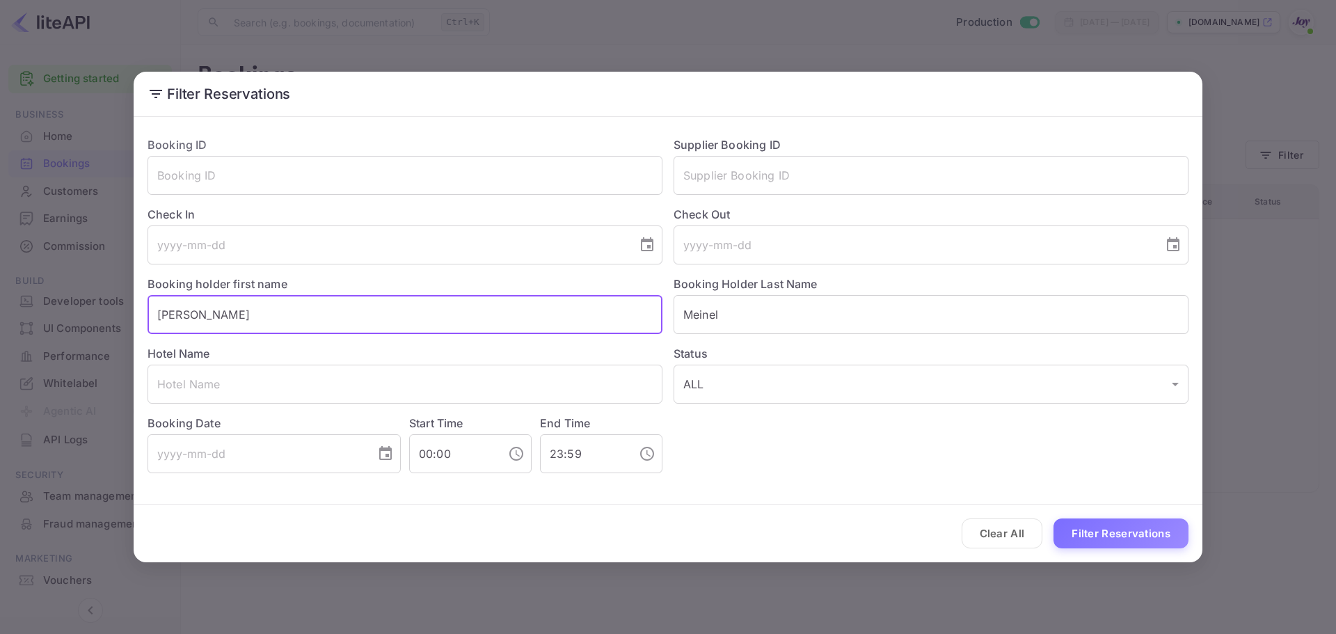
click at [238, 304] on input "[PERSON_NAME]" at bounding box center [404, 314] width 515 height 39
type input "[PERSON_NAME]"
click at [1053, 518] on button "Filter Reservations" at bounding box center [1120, 533] width 135 height 30
click at [894, 595] on div "Filter Reservations Booking ID ​ Supplier Booking ID ​ Check In ​ Check Out ​ B…" at bounding box center [668, 317] width 1336 height 634
